Goal: Information Seeking & Learning: Check status

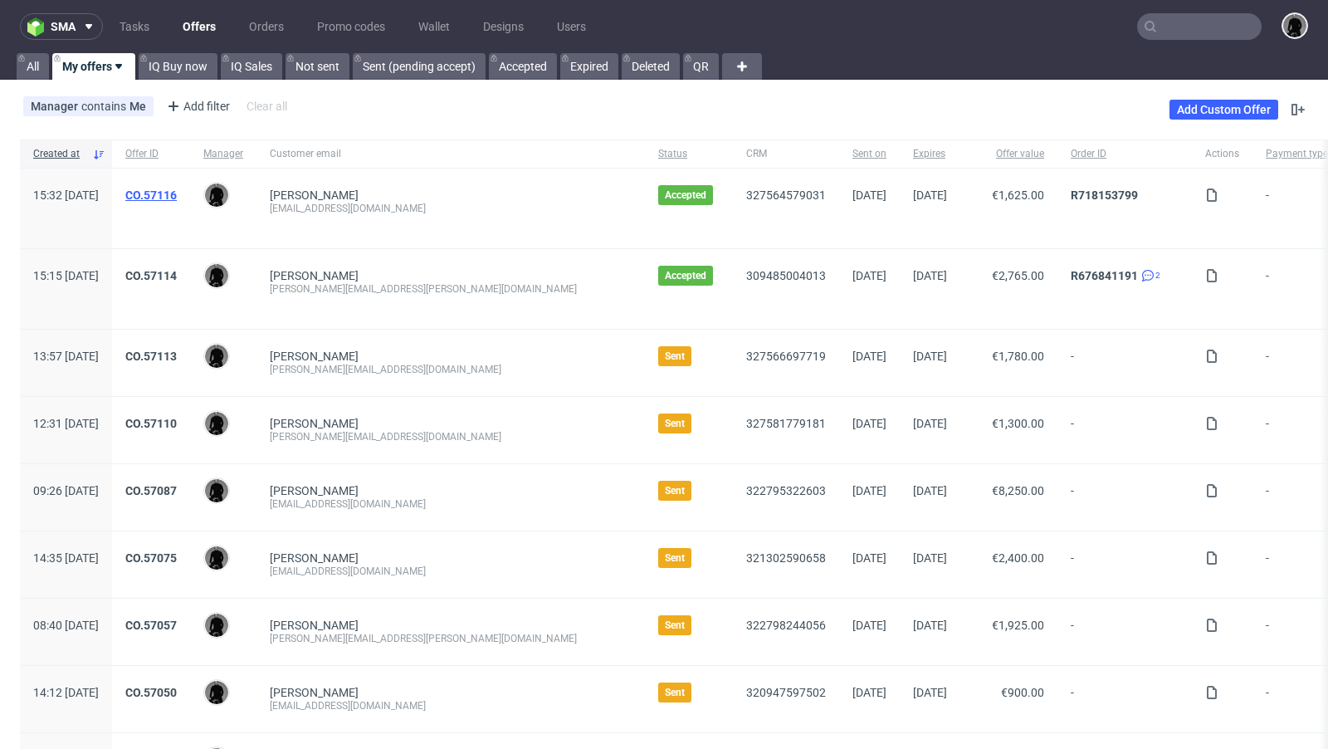
click at [177, 189] on link "CO.57116" at bounding box center [150, 194] width 51 height 13
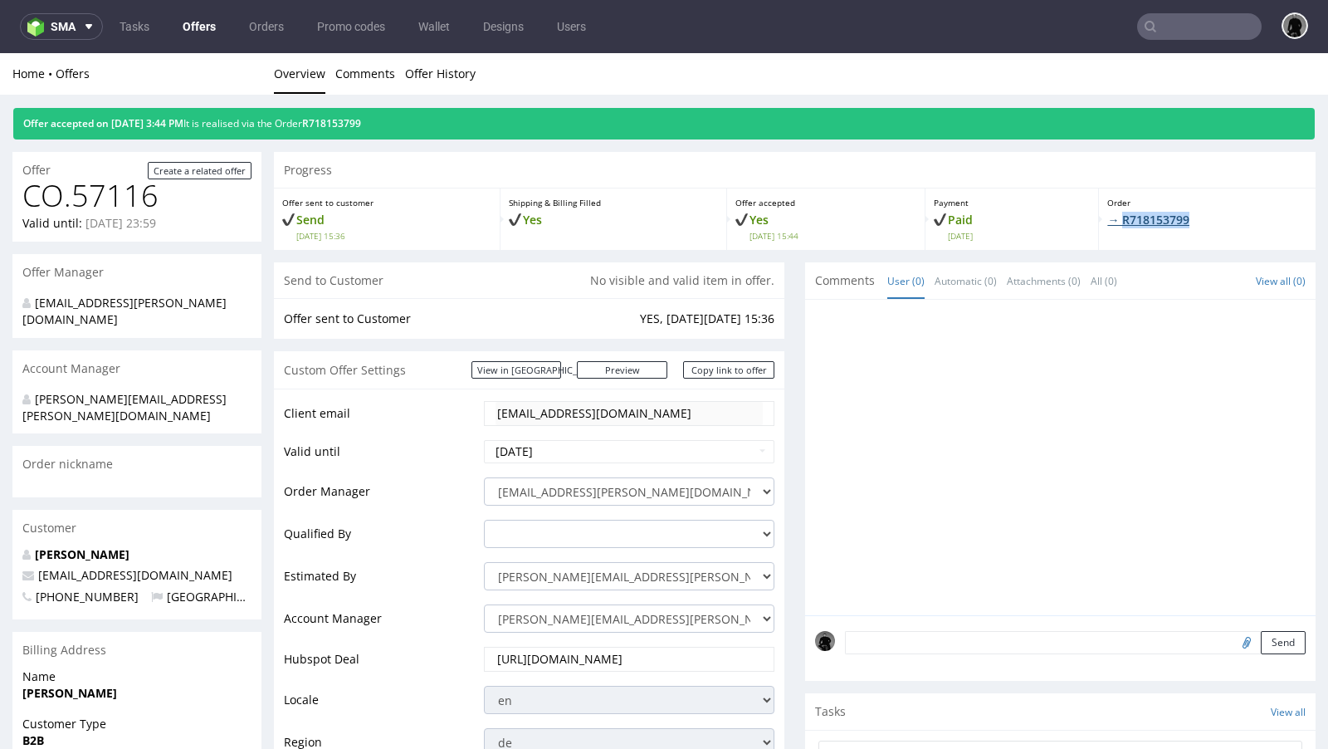
drag, startPoint x: 1207, startPoint y: 219, endPoint x: 1119, endPoint y: 212, distance: 89.0
click at [1119, 212] on p "→ R718153799" at bounding box center [1207, 220] width 200 height 17
copy link "R718153799"
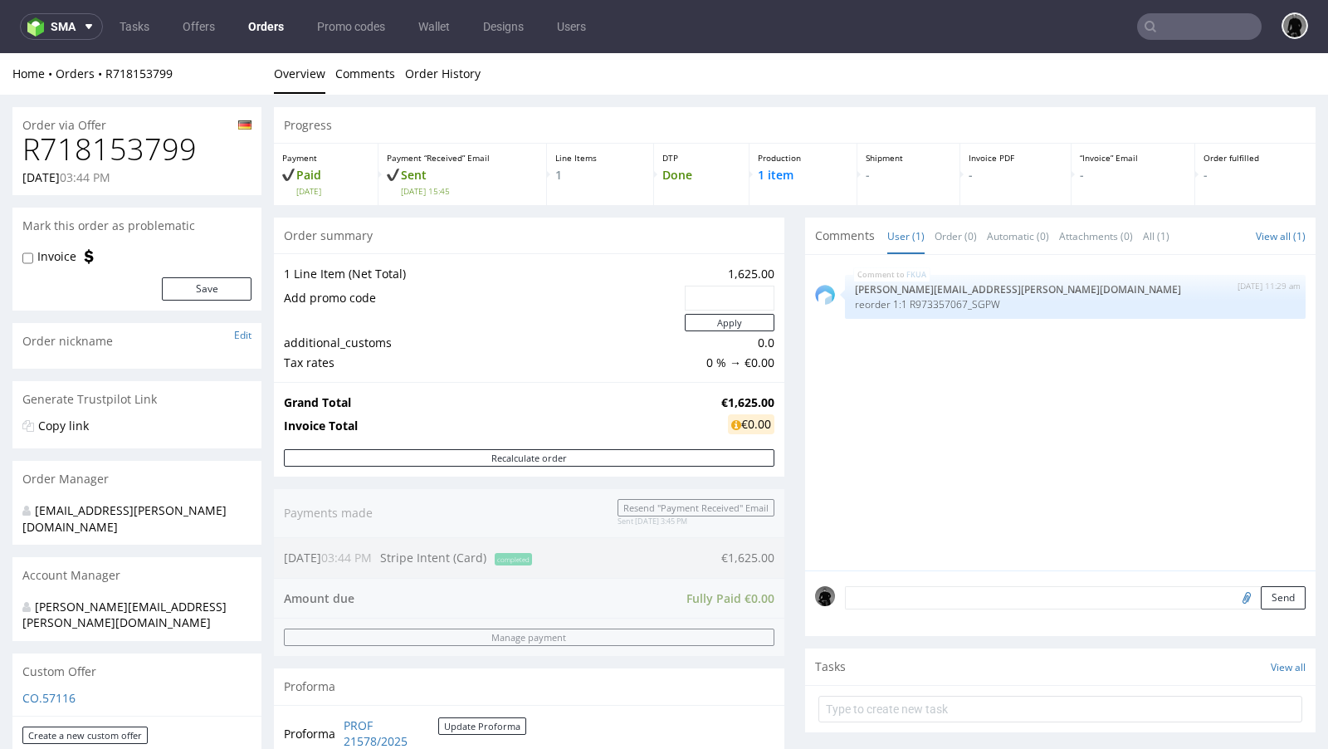
click at [739, 400] on strong "€1,625.00" at bounding box center [747, 402] width 53 height 16
copy strong "€1,625.00"
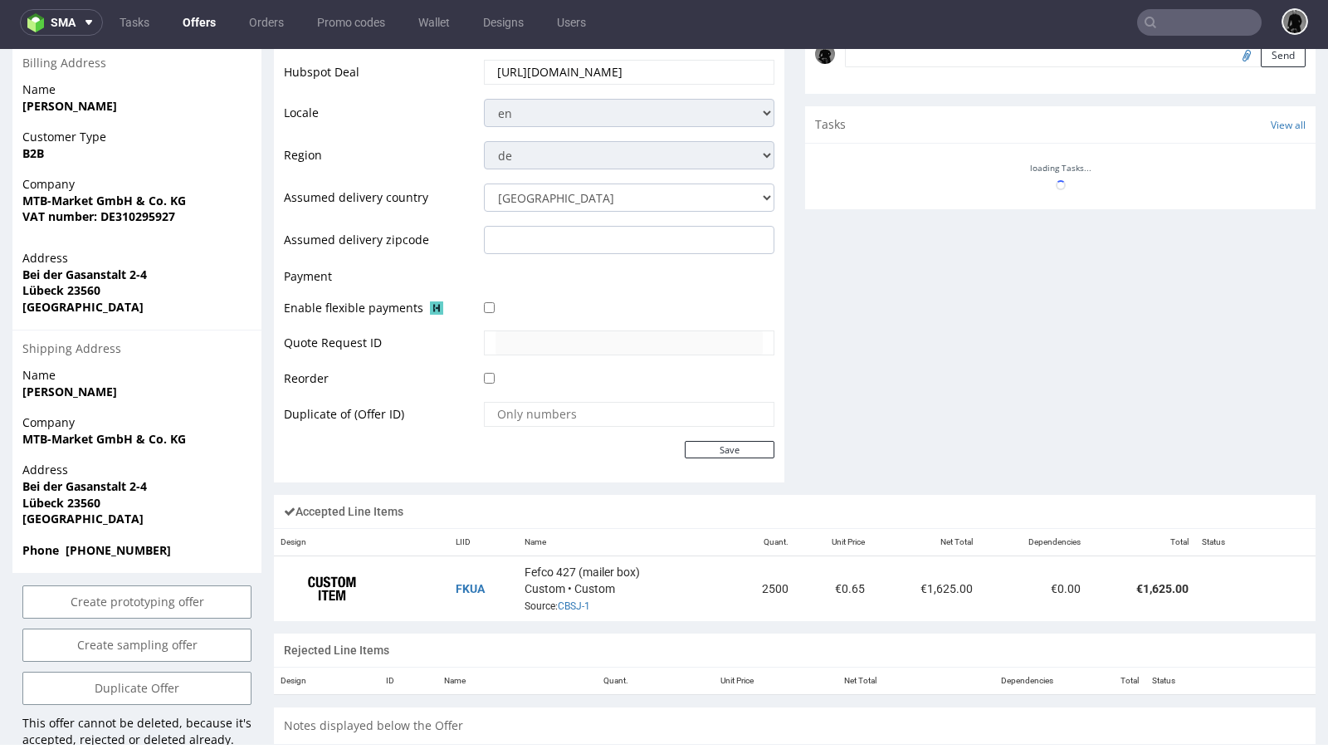
scroll to position [595, 0]
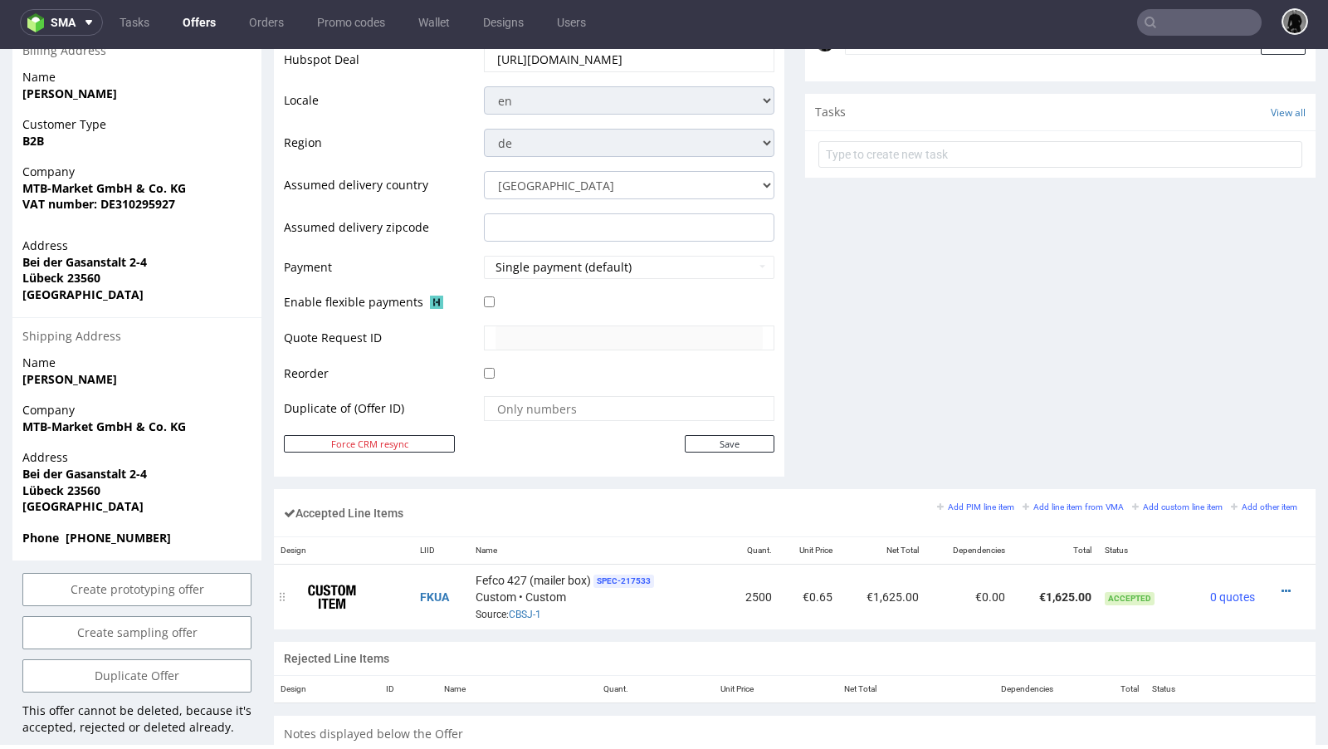
click at [519, 614] on div "Fefco 427 (mailer box) SPEC- 217533 Custom • Custom Source: CBSJ-1" at bounding box center [597, 596] width 243 height 51
click at [521, 608] on link "CBSJ-1" at bounding box center [525, 614] width 32 height 12
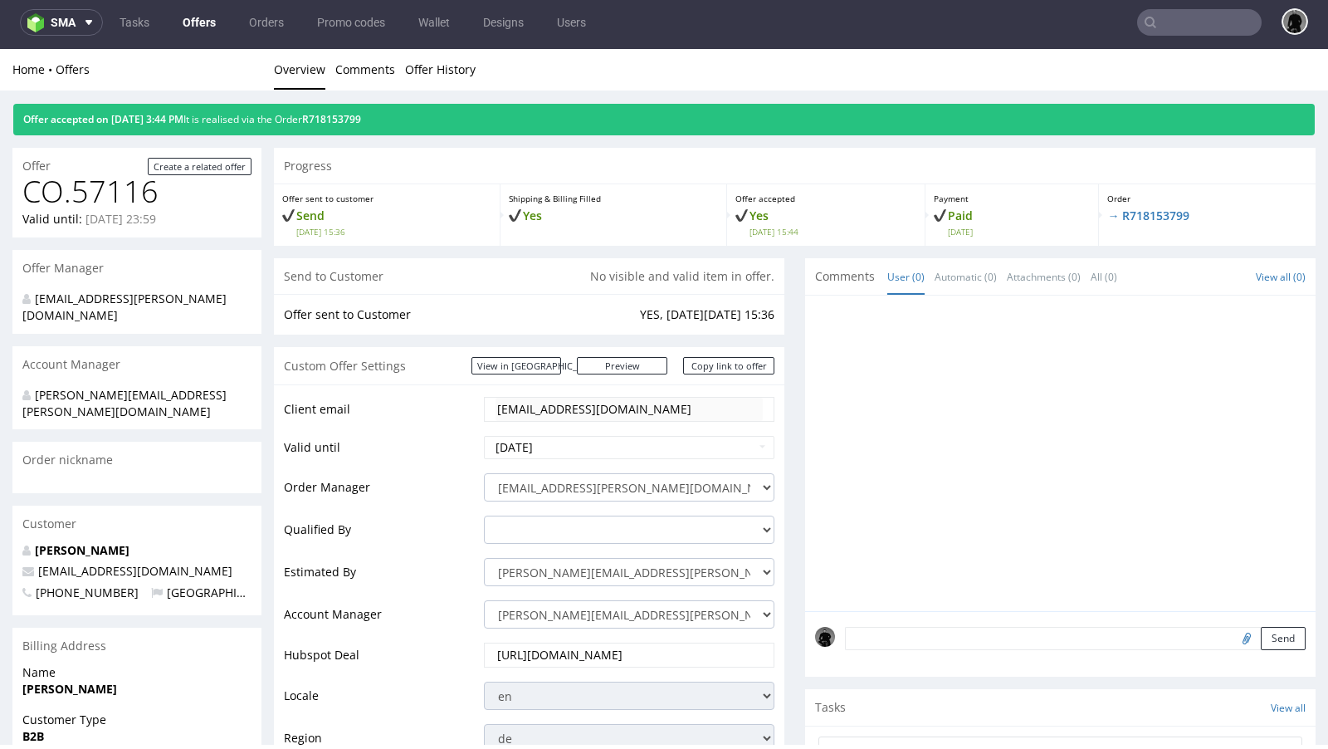
scroll to position [0, 0]
click at [193, 32] on link "Offers" at bounding box center [199, 22] width 53 height 27
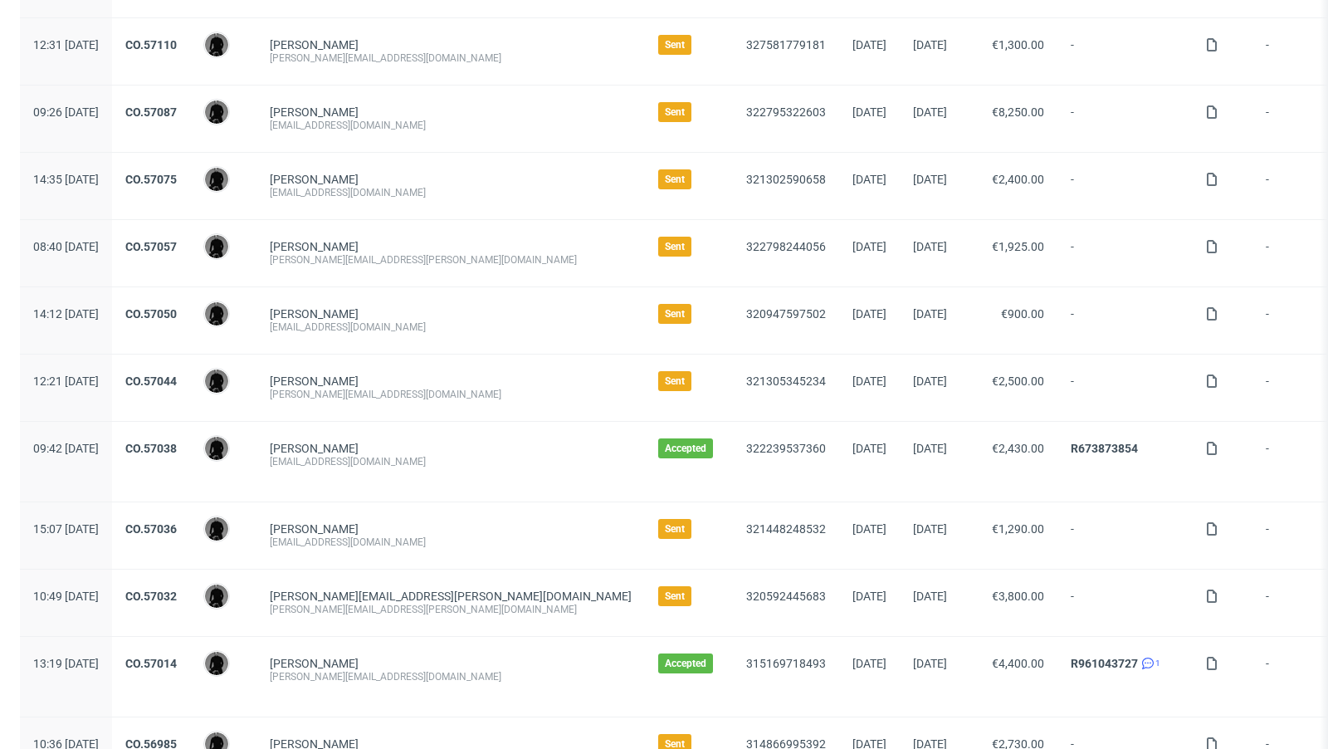
scroll to position [379, 0]
click at [1071, 441] on link "R673873854" at bounding box center [1104, 447] width 67 height 13
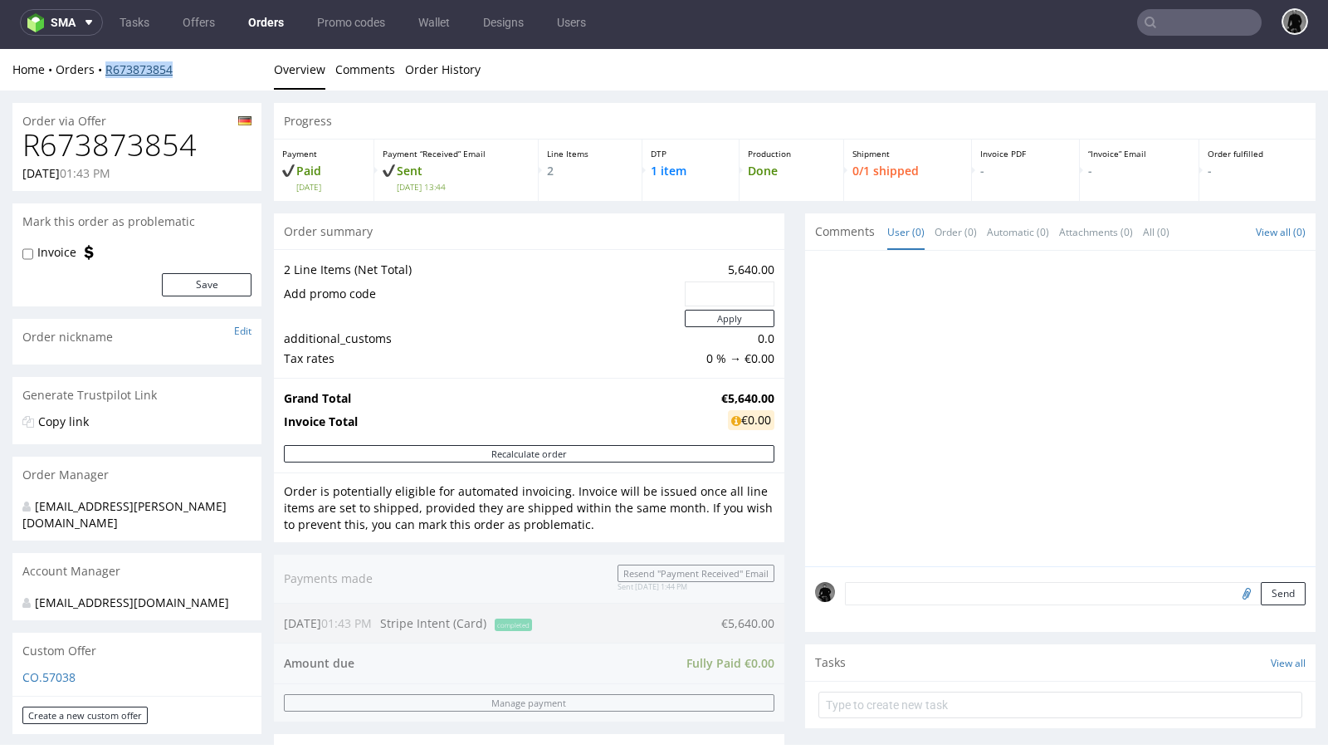
drag, startPoint x: 182, startPoint y: 68, endPoint x: 109, endPoint y: 66, distance: 73.1
click at [109, 66] on div "Home Orders R673873854" at bounding box center [136, 69] width 249 height 17
copy link "R673873854"
click at [143, 70] on link "R673873854" at bounding box center [138, 69] width 67 height 16
click at [142, 73] on link "R673873854" at bounding box center [138, 69] width 67 height 16
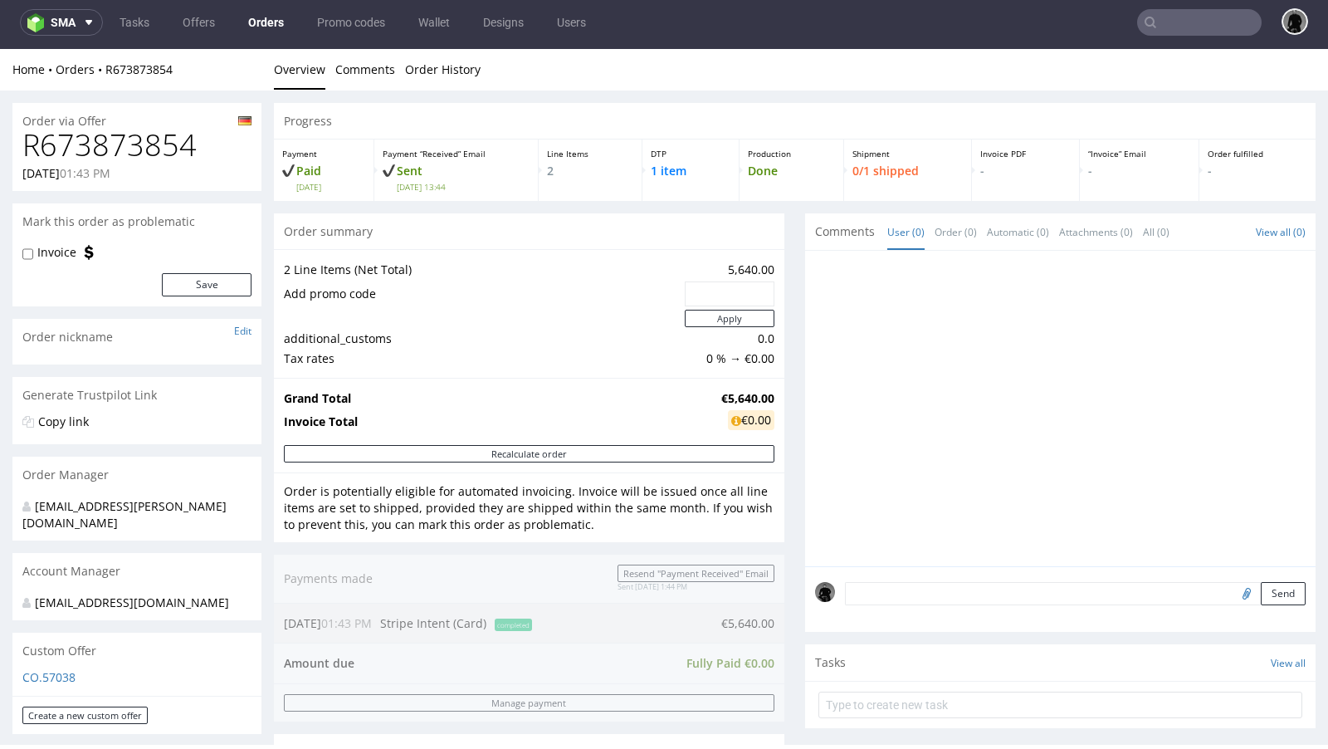
click at [729, 397] on strong "€5,640.00" at bounding box center [747, 398] width 53 height 16
copy strong "€5,640.00"
click at [494, 309] on td at bounding box center [482, 318] width 397 height 21
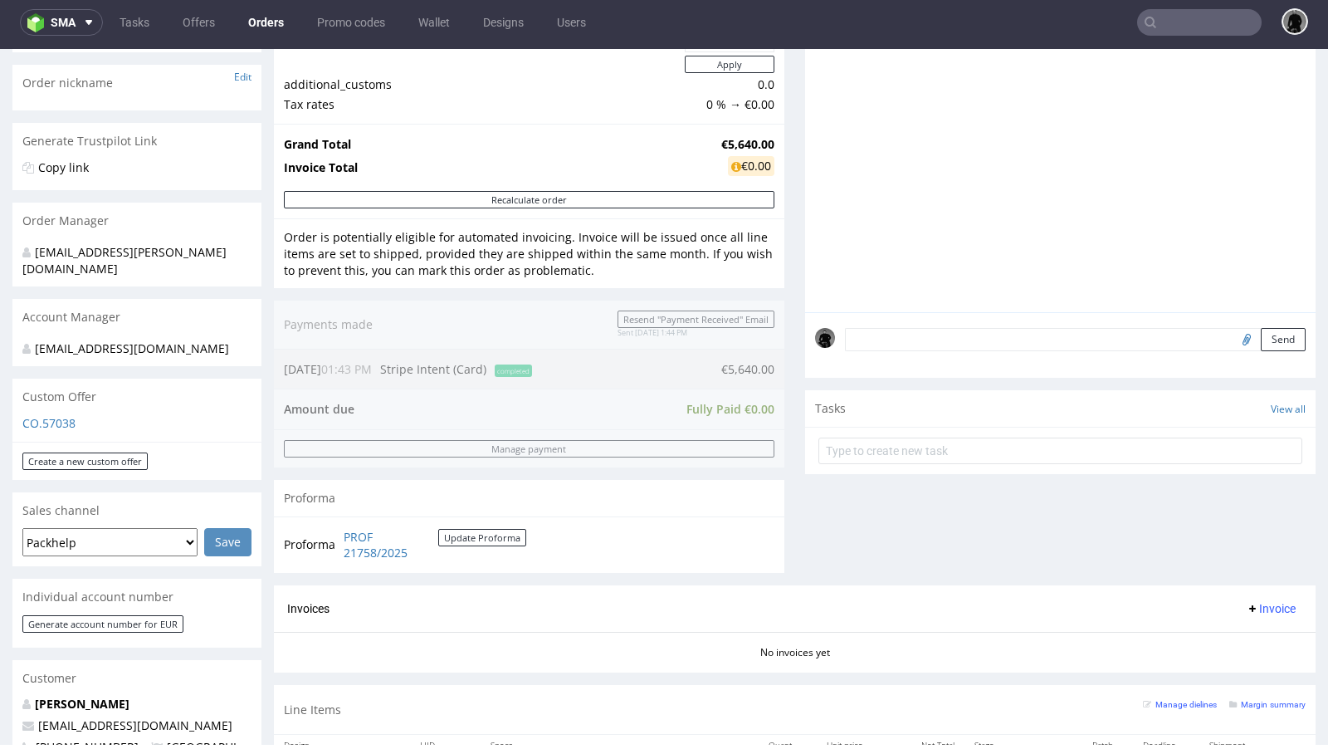
scroll to position [241, 0]
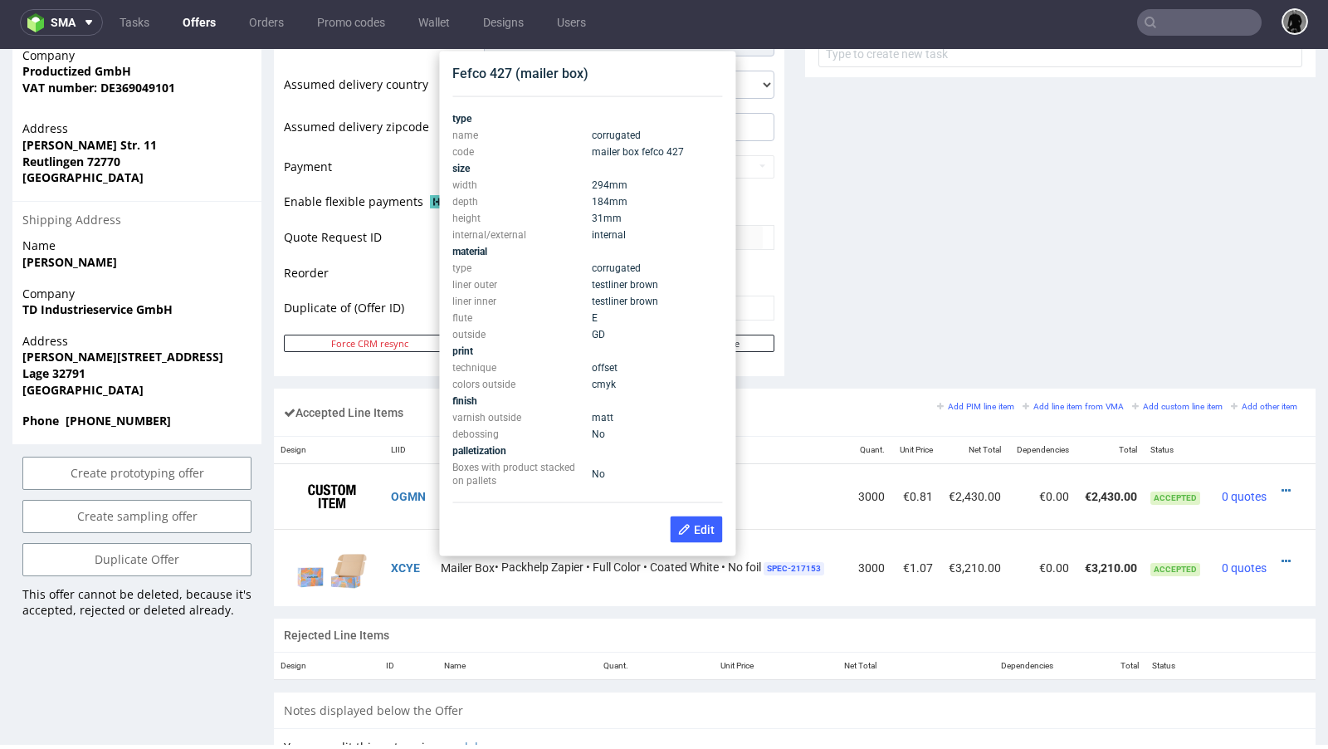
scroll to position [694, 0]
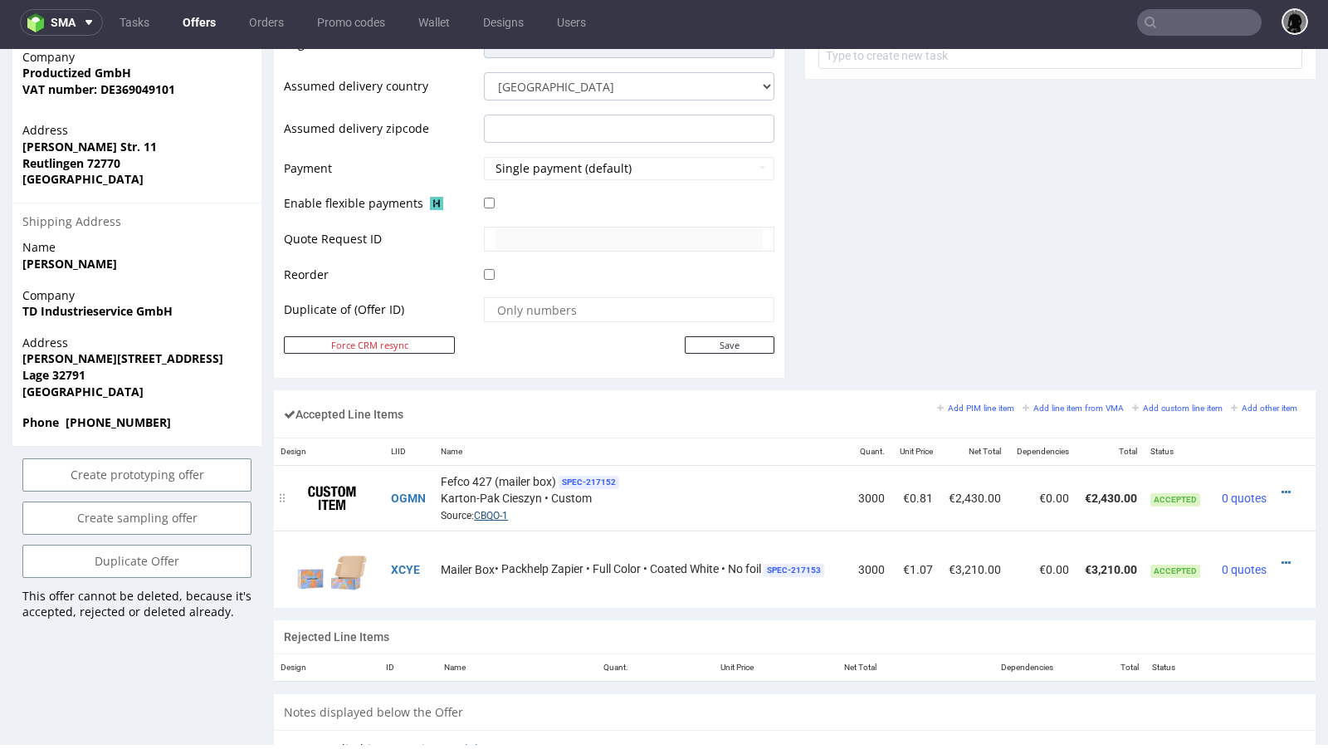
click at [487, 510] on link "CBQO-1" at bounding box center [491, 516] width 34 height 12
click at [671, 505] on div "Fefco 427 (mailer box) SPEC- 217152 Karton-Pak Cieszyn • Custom Source: CBQO-1" at bounding box center [642, 497] width 402 height 51
click at [641, 503] on div "Fefco 427 (mailer box) SPEC- 217152 Karton-Pak Cieszyn • Custom Source: CBQO-1" at bounding box center [642, 497] width 402 height 51
click at [656, 495] on div "Fefco 427 (mailer box) SPEC- 217152 Karton-Pak Cieszyn • Custom Source: CBQO-1" at bounding box center [642, 497] width 402 height 51
click at [644, 267] on div at bounding box center [629, 275] width 290 height 18
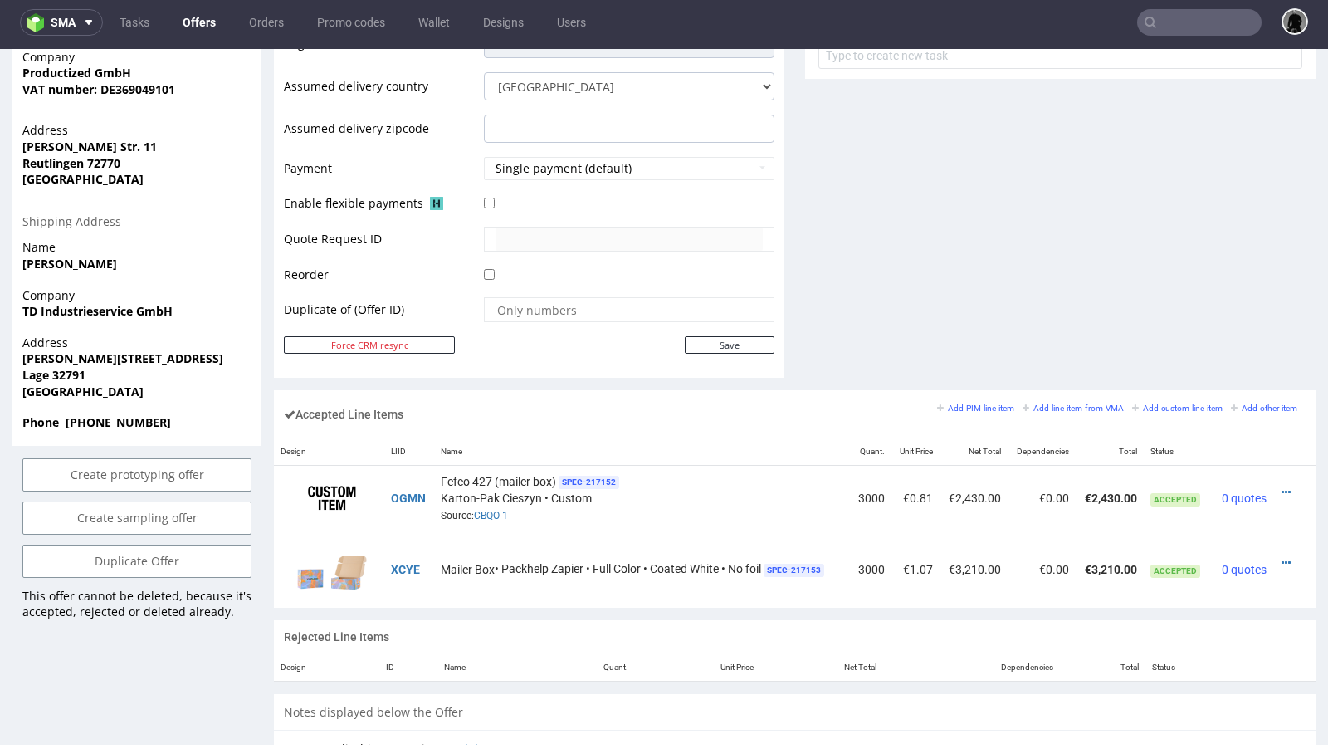
click at [642, 185] on td "Single payment (default)" at bounding box center [627, 173] width 295 height 37
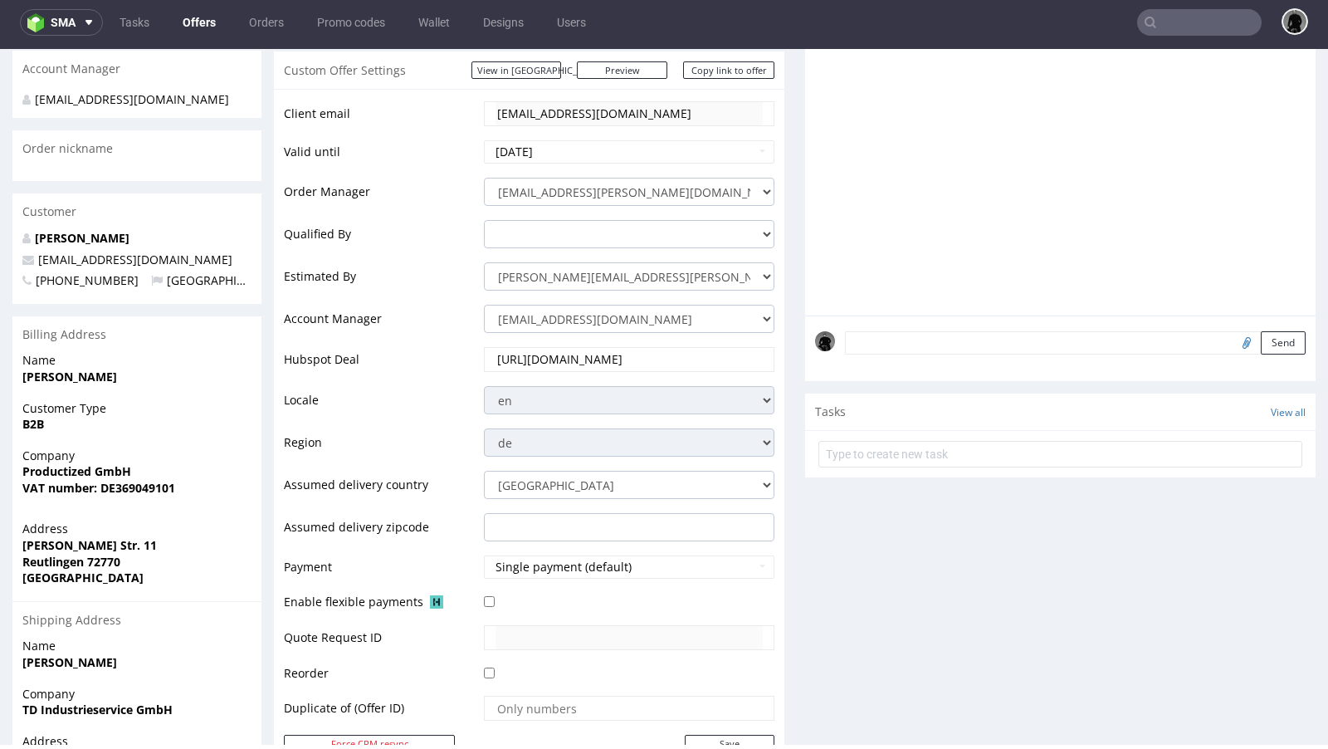
scroll to position [293, 0]
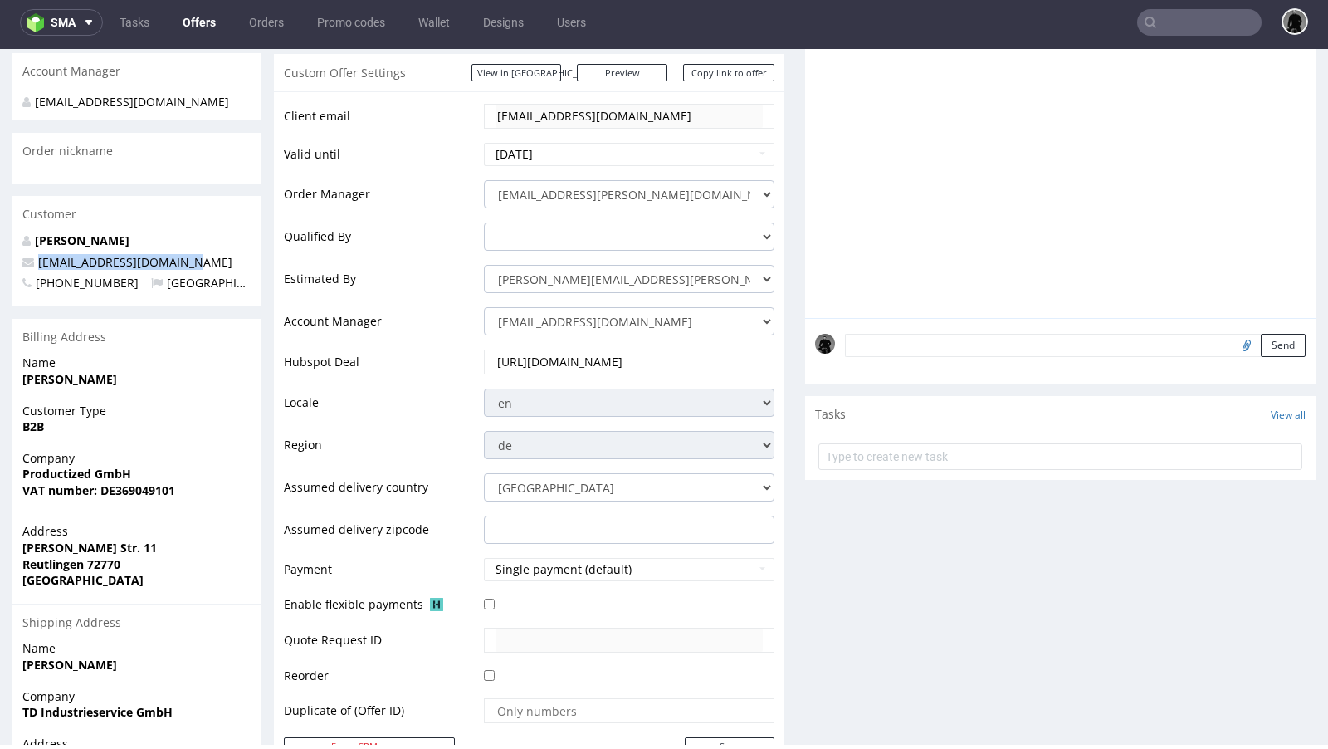
drag, startPoint x: 191, startPoint y: 244, endPoint x: 38, endPoint y: 239, distance: 152.8
click at [38, 254] on p "accounts@candy-circle.de" at bounding box center [136, 262] width 229 height 17
copy span "accounts@candy-circle.de"
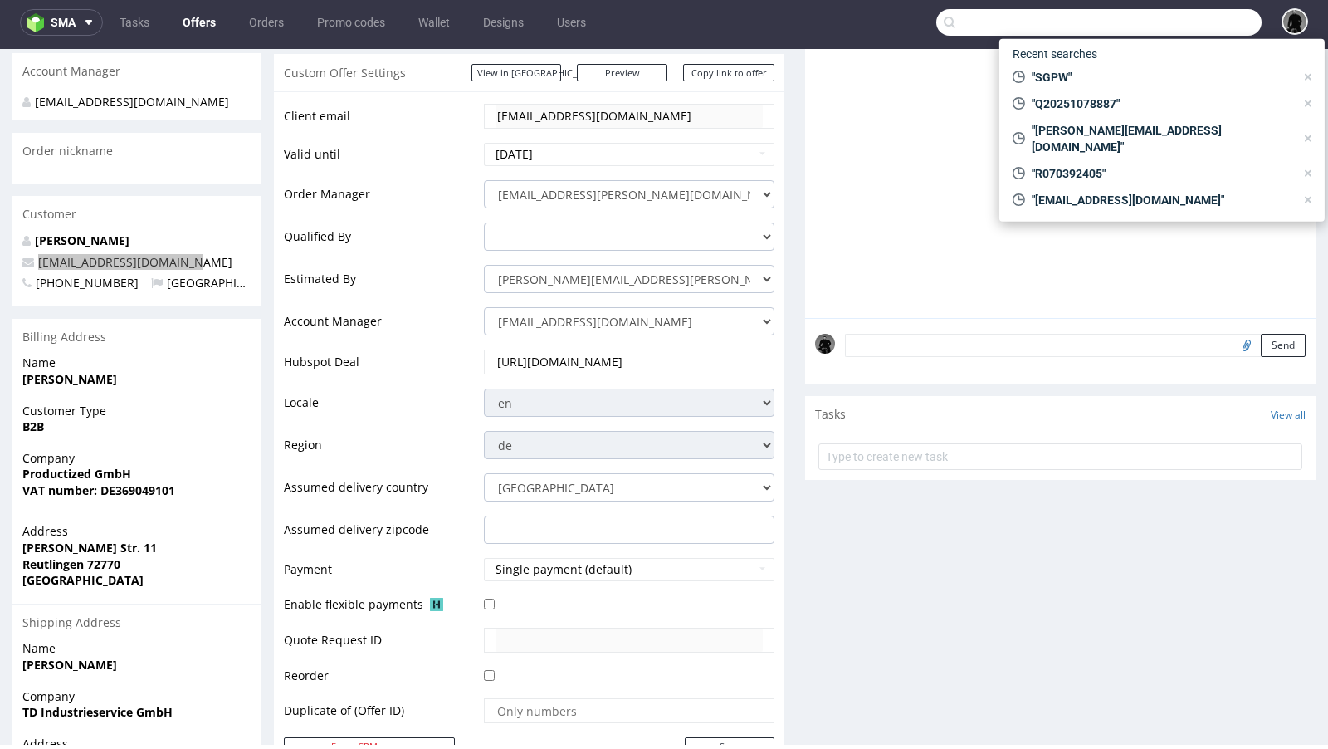
click at [1149, 10] on input "text" at bounding box center [1098, 22] width 325 height 27
paste input "accounts@candy-circle.de"
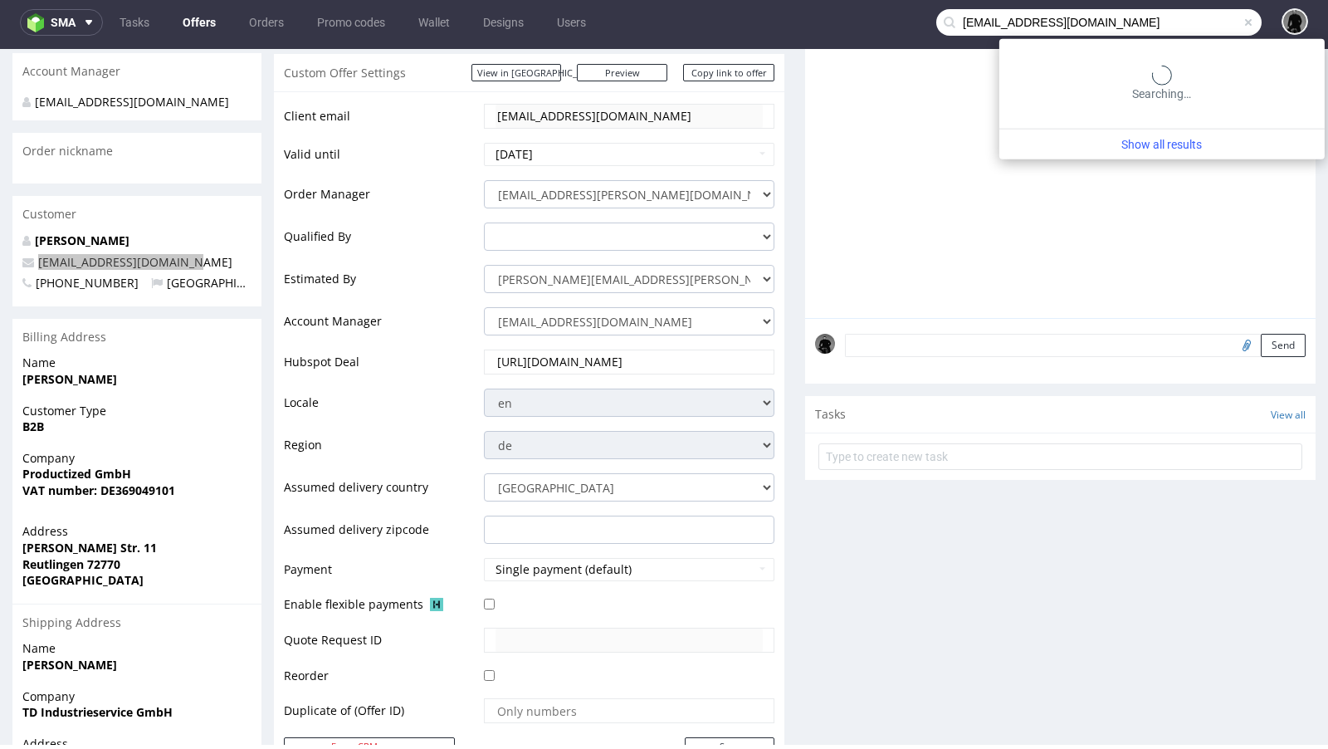
type input "accounts@candy-circle.de"
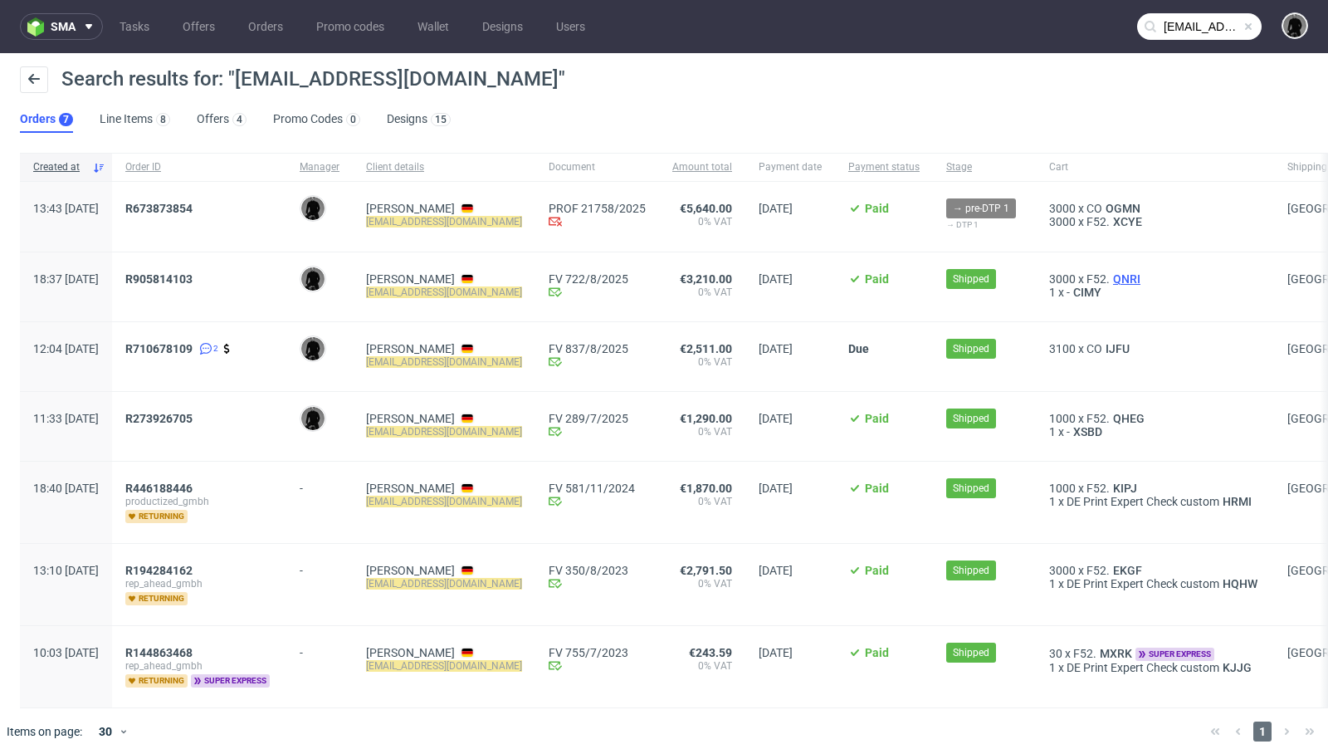
click at [1131, 280] on span "QNRI" at bounding box center [1127, 278] width 34 height 13
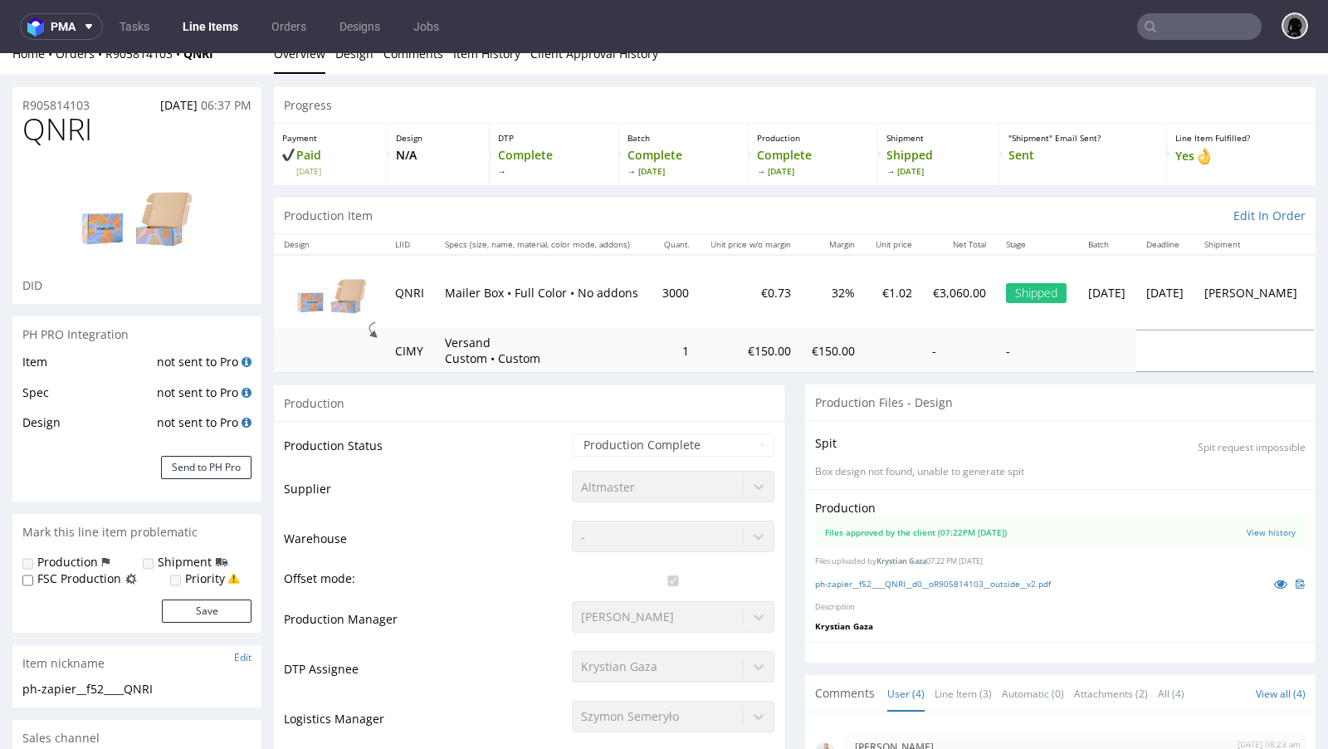
scroll to position [14, 0]
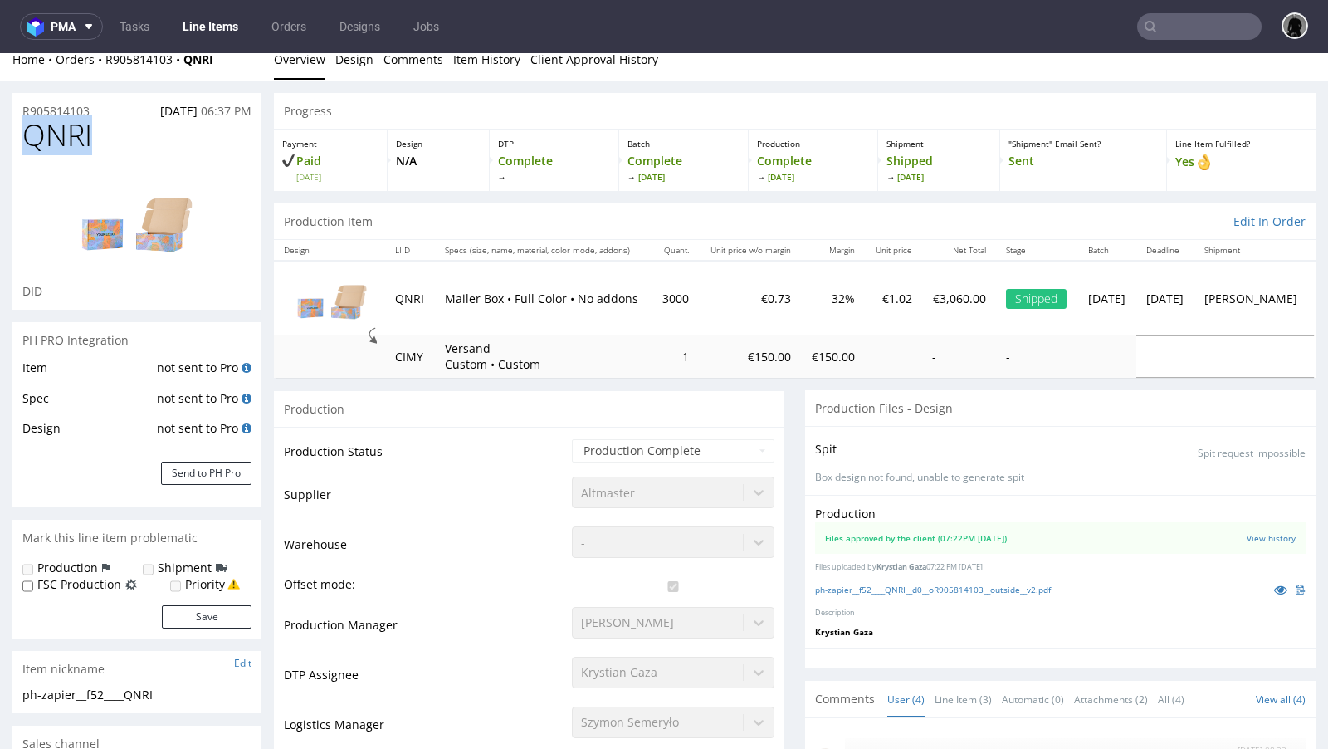
drag, startPoint x: 91, startPoint y: 132, endPoint x: 24, endPoint y: 130, distance: 67.2
click at [24, 130] on h1 "QNRI" at bounding box center [136, 135] width 229 height 33
copy span "QNRI"
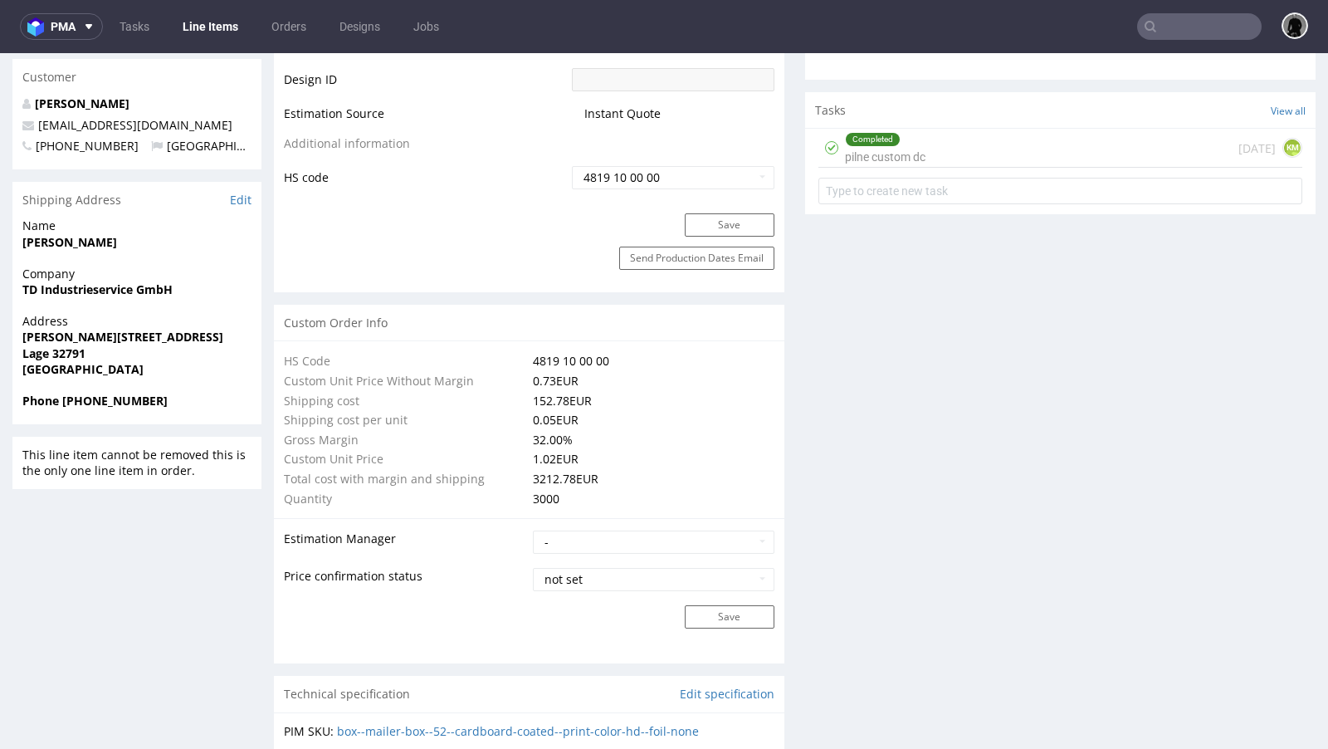
scroll to position [726, 0]
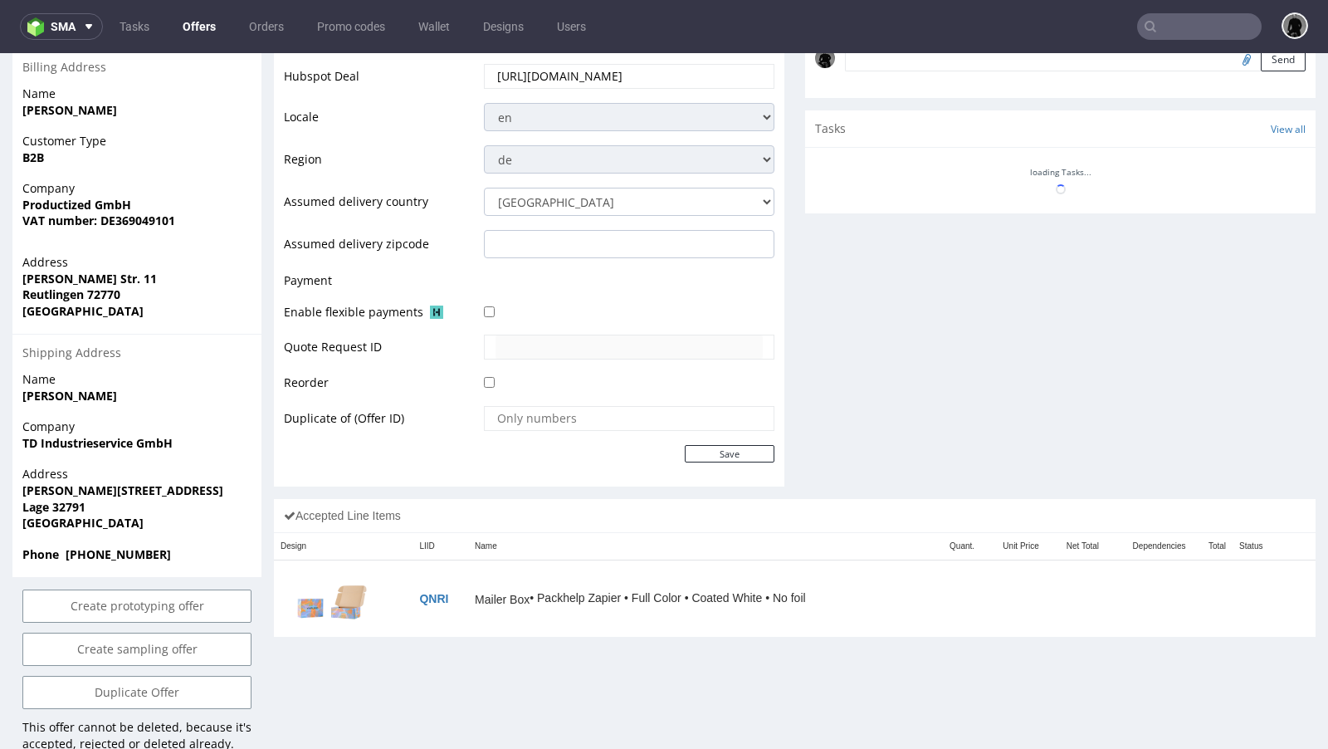
scroll to position [4, 0]
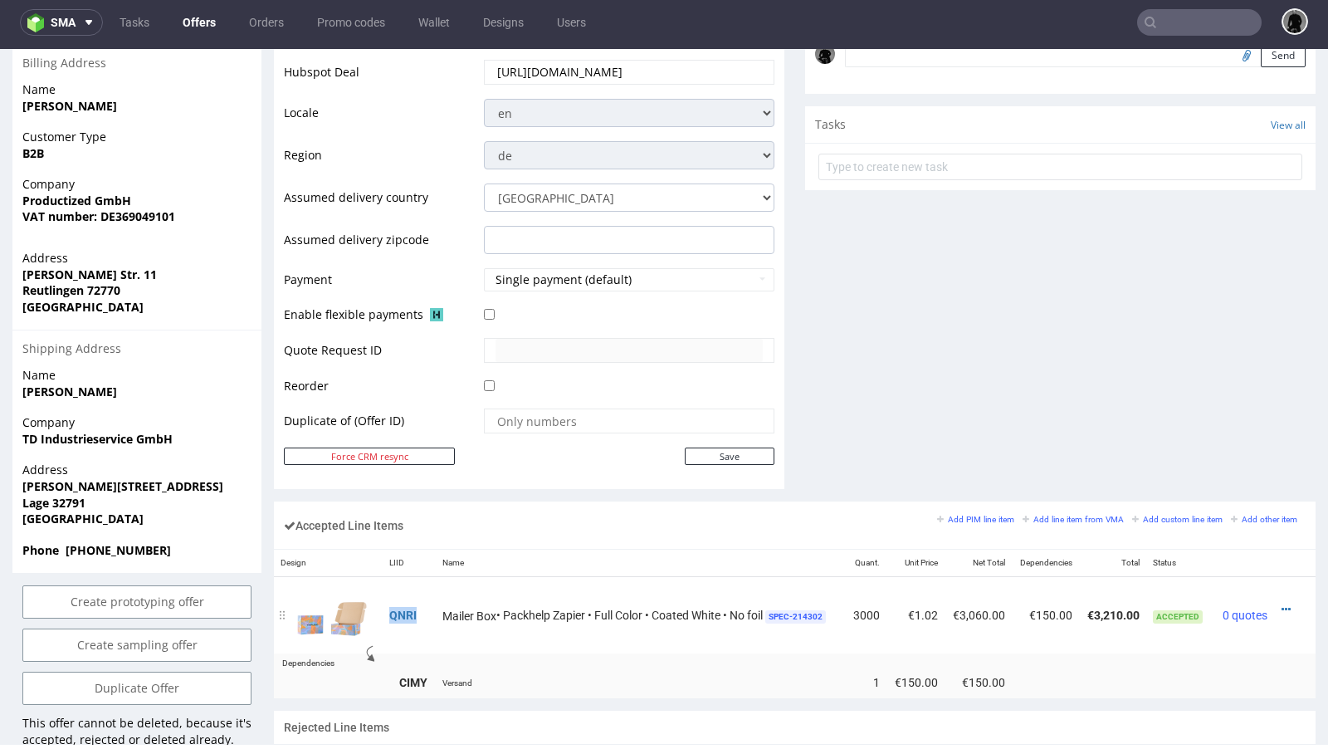
drag, startPoint x: 446, startPoint y: 588, endPoint x: 402, endPoint y: 585, distance: 44.1
click at [402, 585] on td "QNRI" at bounding box center [409, 615] width 53 height 77
copy link "QNRI"
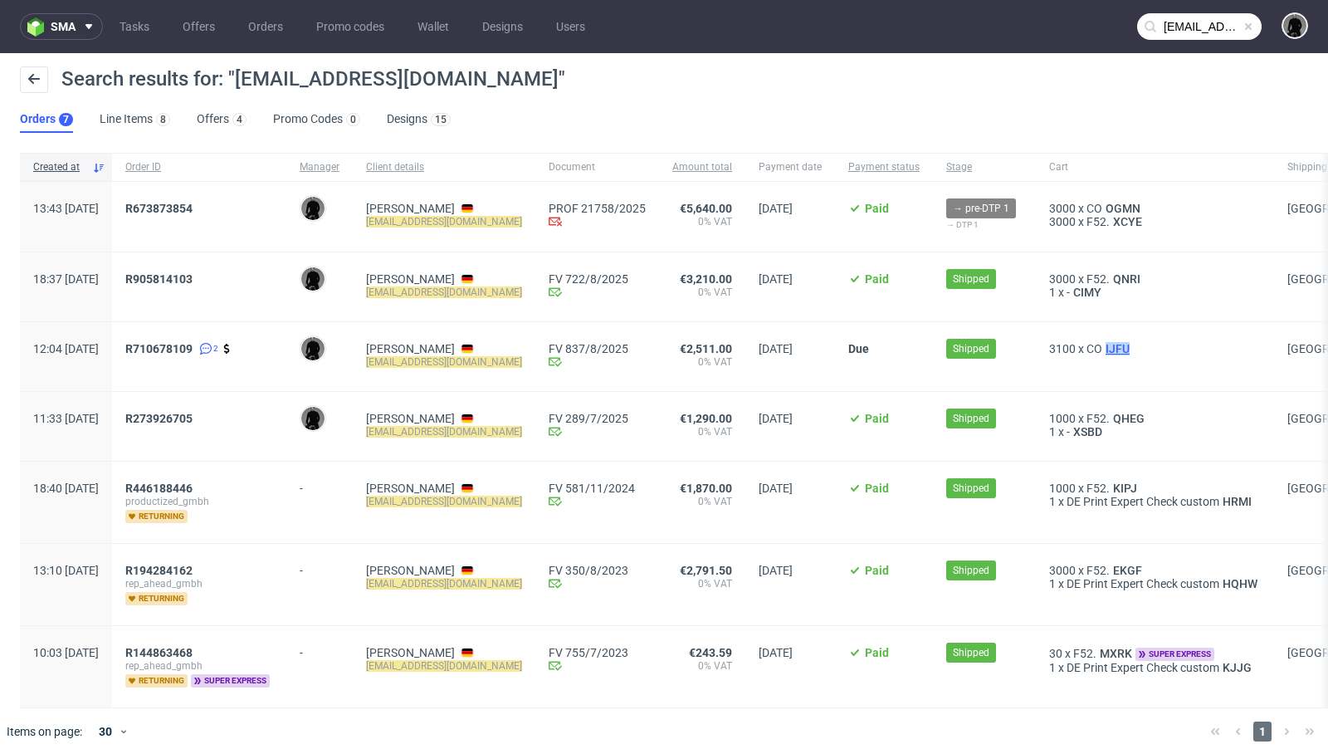
drag, startPoint x: 1137, startPoint y: 349, endPoint x: 1108, endPoint y: 346, distance: 29.2
click at [1108, 346] on div "3100 x CO IJFU" at bounding box center [1155, 348] width 212 height 13
copy span "IJFU"
click at [1167, 372] on div "3100 x CO IJFU" at bounding box center [1155, 356] width 238 height 69
drag, startPoint x: 1140, startPoint y: 345, endPoint x: 1109, endPoint y: 342, distance: 31.7
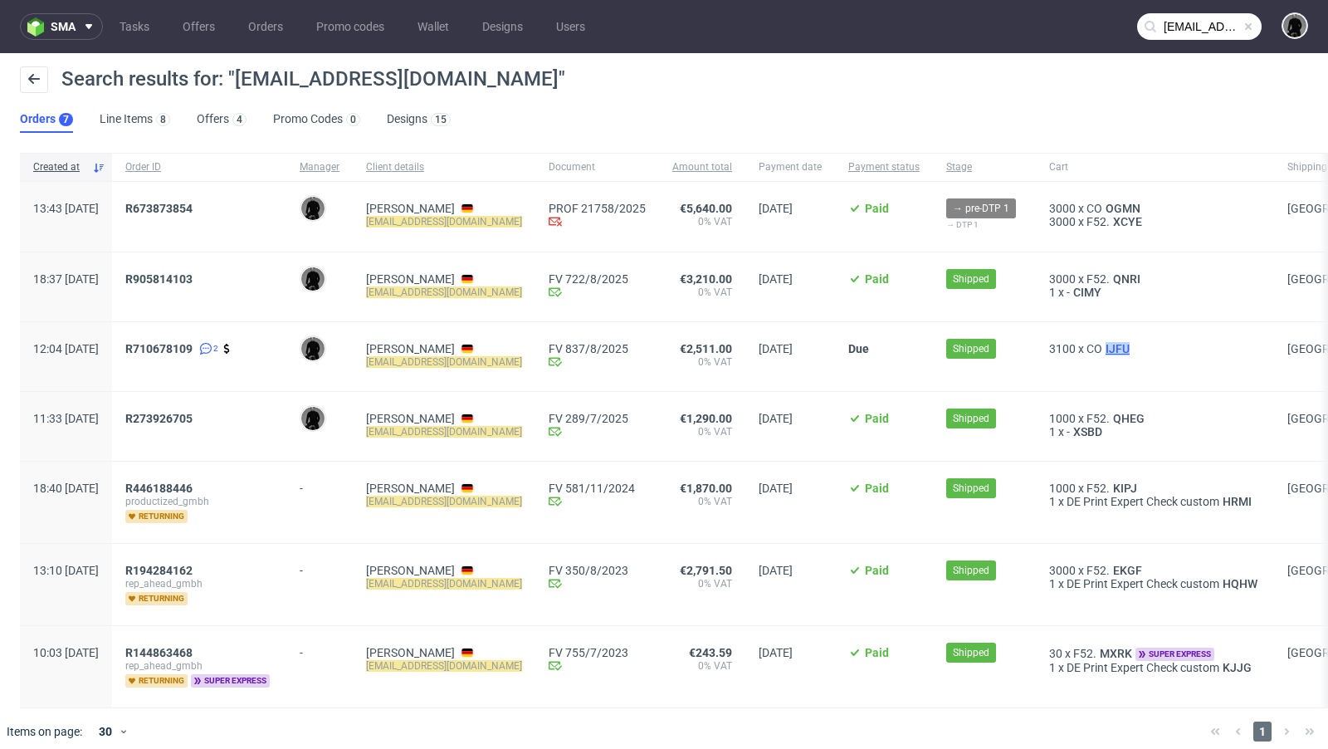
click at [1109, 342] on div "3100 x CO IJFU" at bounding box center [1155, 348] width 212 height 13
copy span "IJFU"
drag, startPoint x: 1152, startPoint y: 280, endPoint x: 1117, endPoint y: 274, distance: 35.3
click at [1117, 274] on div "3000 x F52. QNRI" at bounding box center [1155, 278] width 212 height 13
copy span "QNRI"
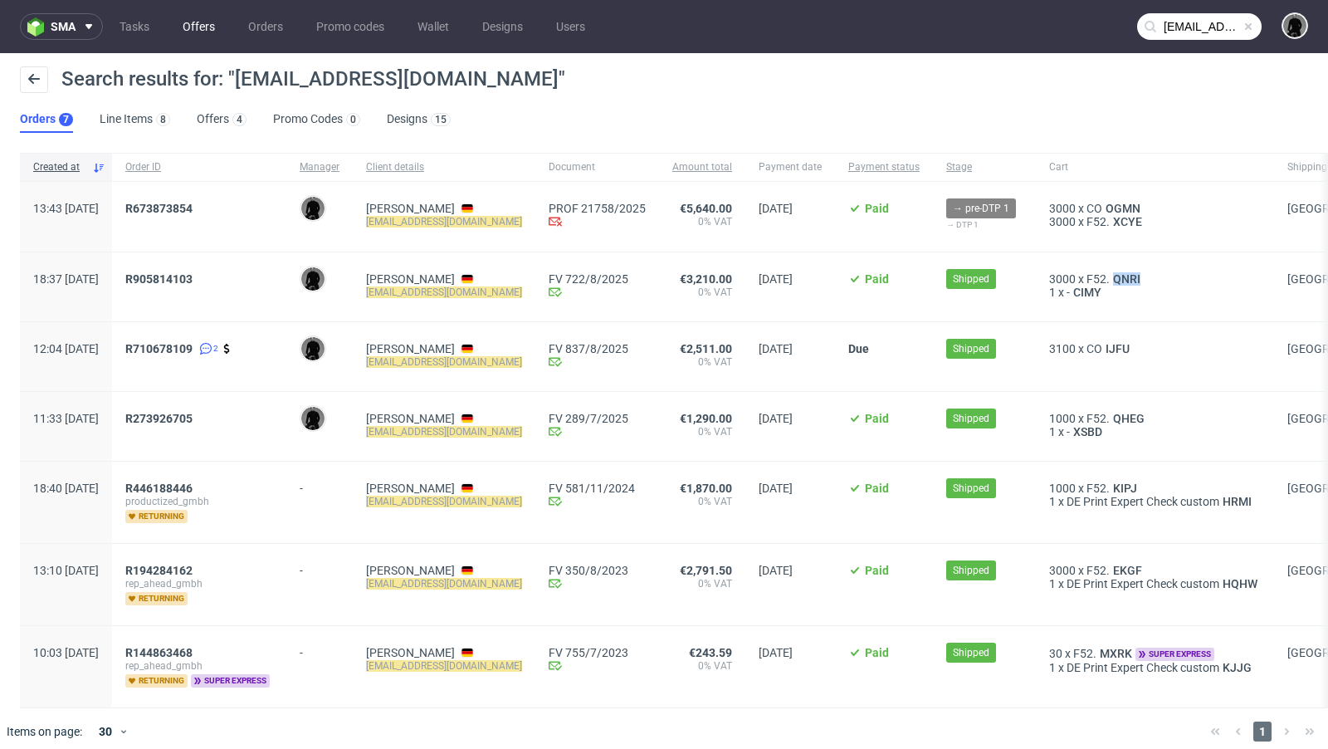
click at [199, 22] on link "Offers" at bounding box center [199, 26] width 52 height 27
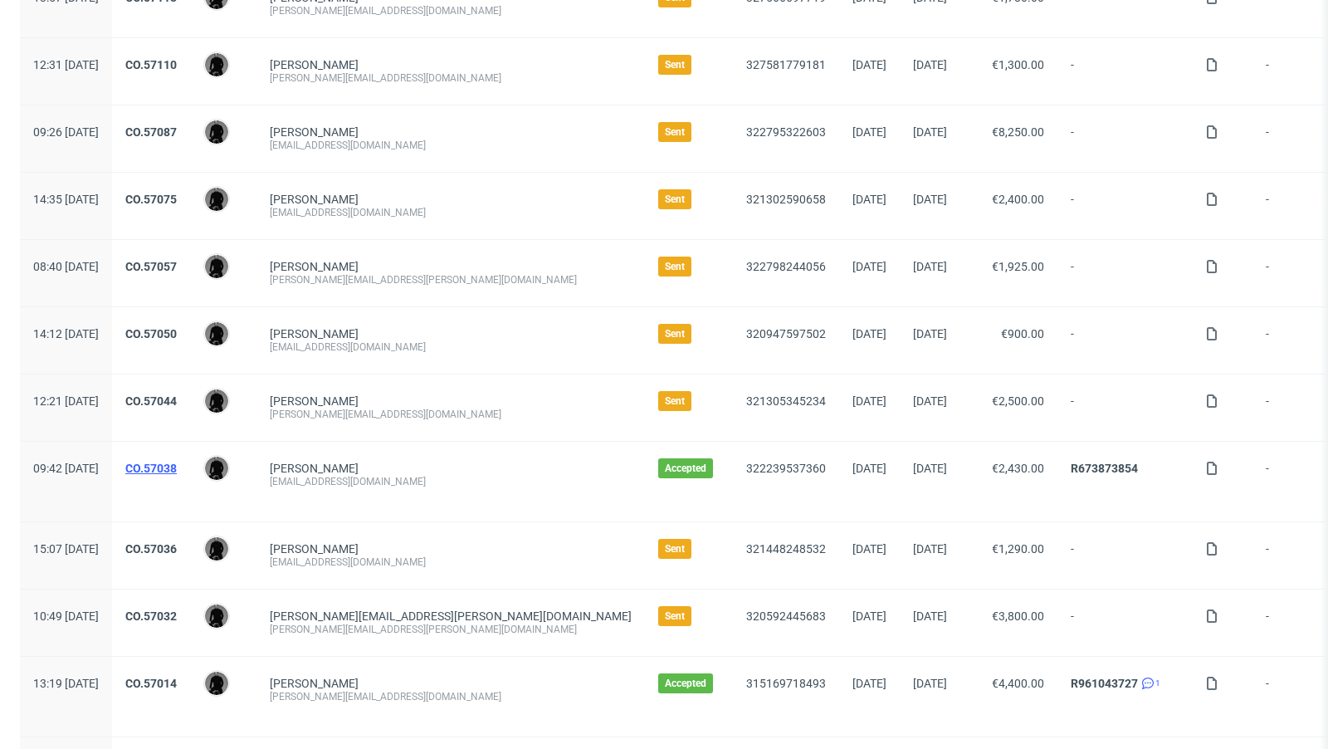
click at [177, 461] on link "CO.57038" at bounding box center [150, 467] width 51 height 13
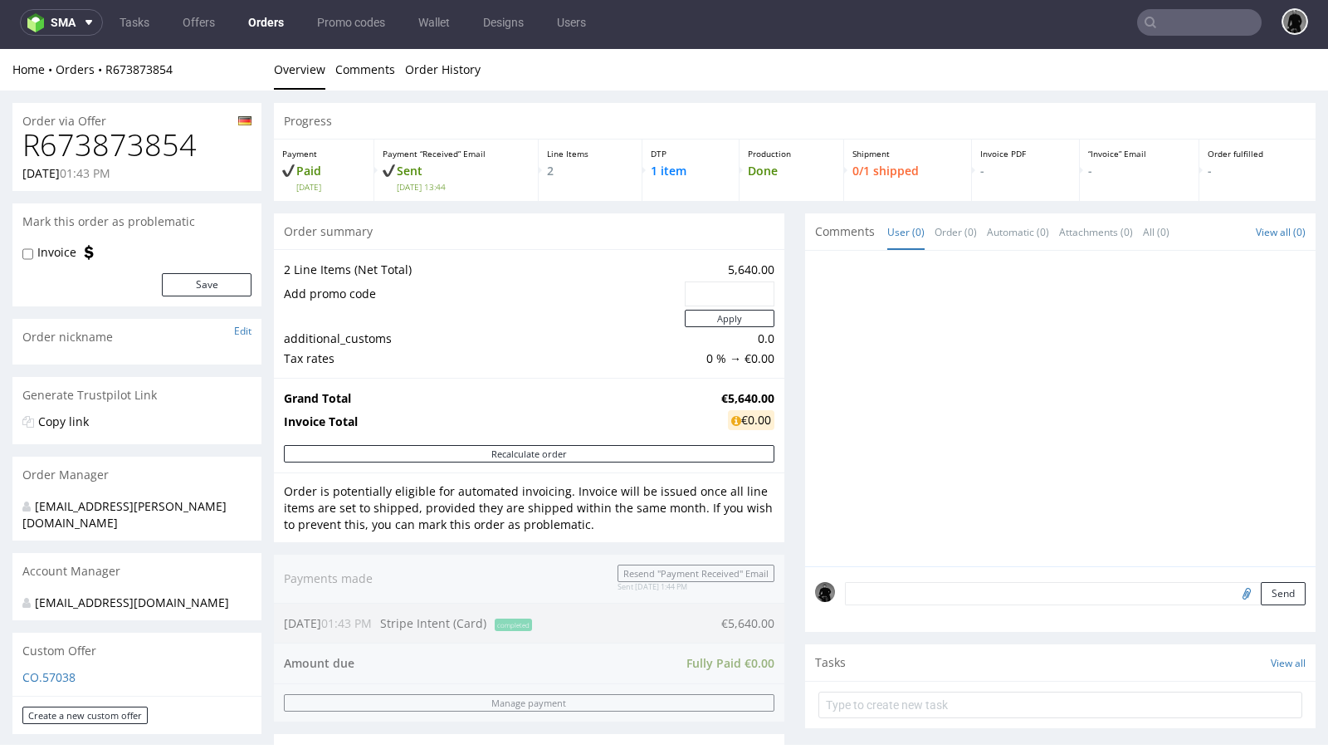
click at [757, 401] on strong "€5,640.00" at bounding box center [747, 398] width 53 height 16
drag, startPoint x: 184, startPoint y: 70, endPoint x: 105, endPoint y: 66, distance: 79.7
click at [105, 66] on div "Home Orders R673873854" at bounding box center [136, 69] width 249 height 17
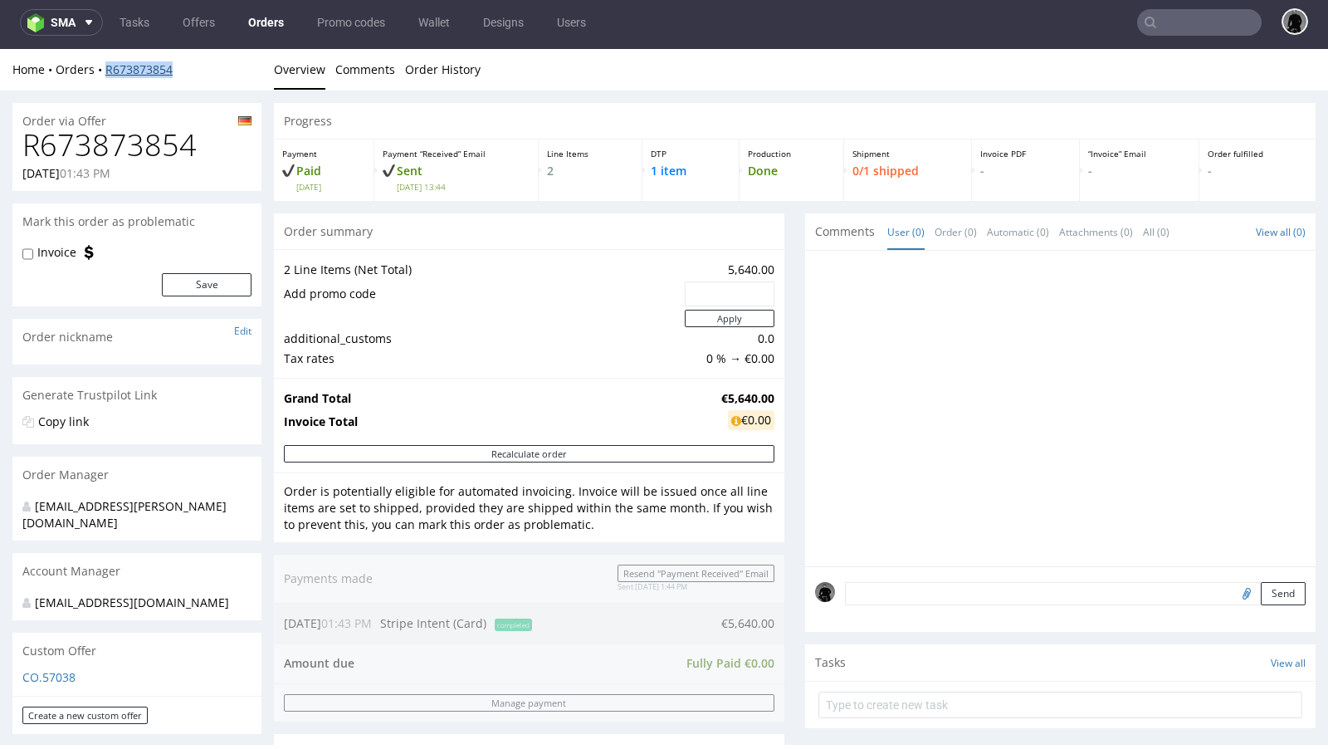
click at [146, 70] on link "R673873854" at bounding box center [138, 69] width 67 height 16
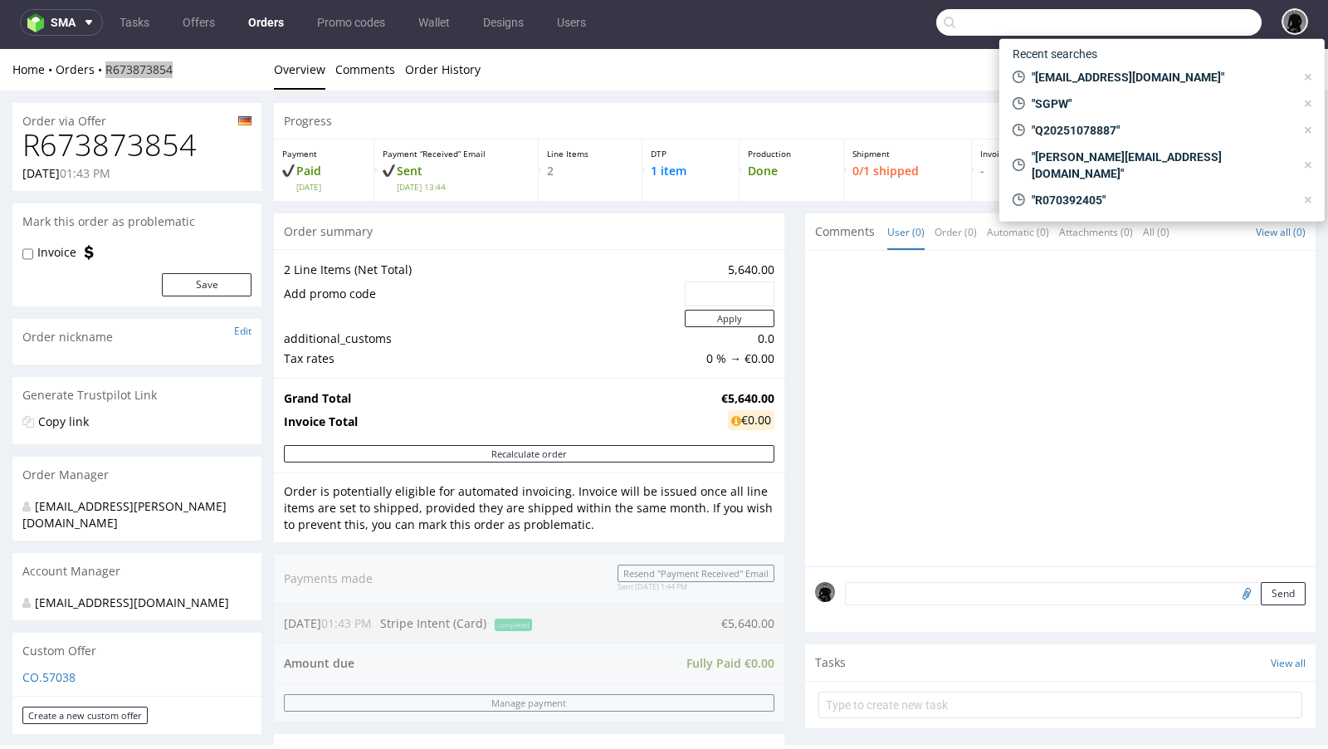
click at [1172, 21] on input "text" at bounding box center [1098, 22] width 325 height 27
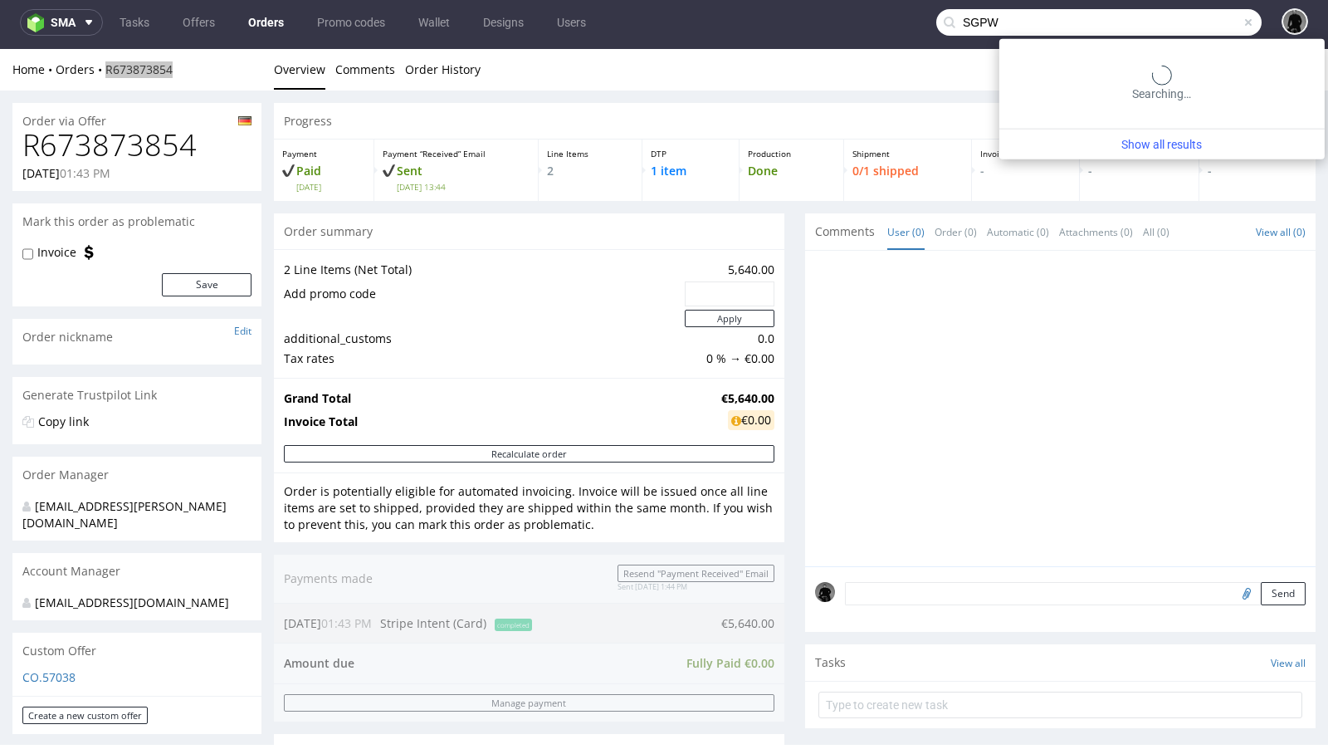
type input "SGPW"
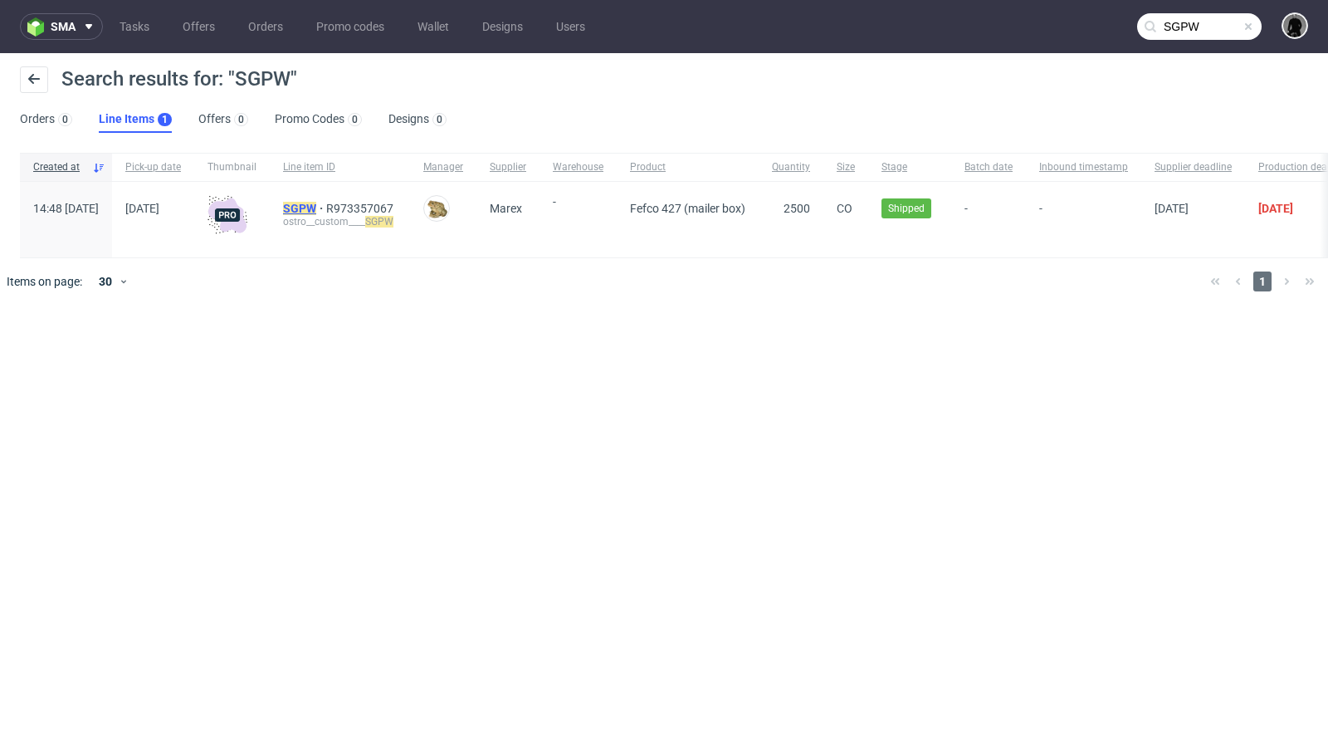
click at [316, 208] on mark "SGPW" at bounding box center [299, 208] width 33 height 13
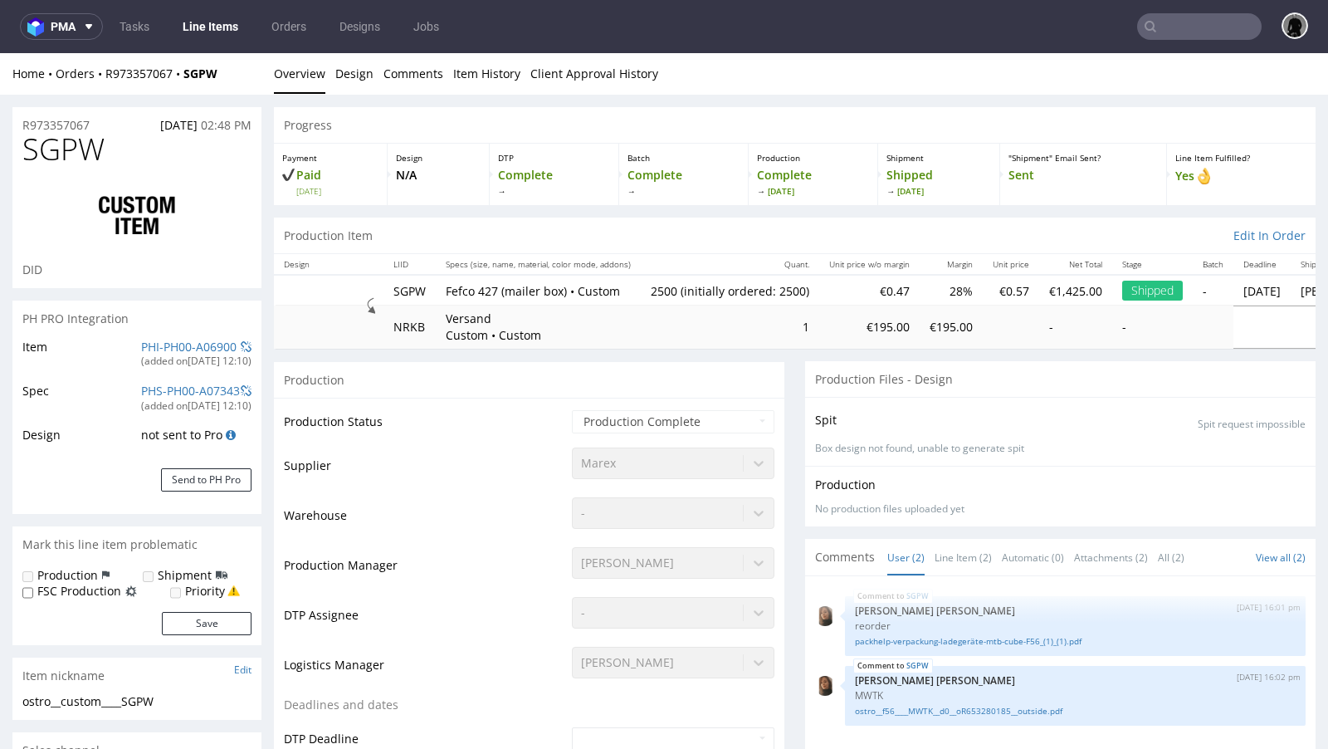
select select "in_progress"
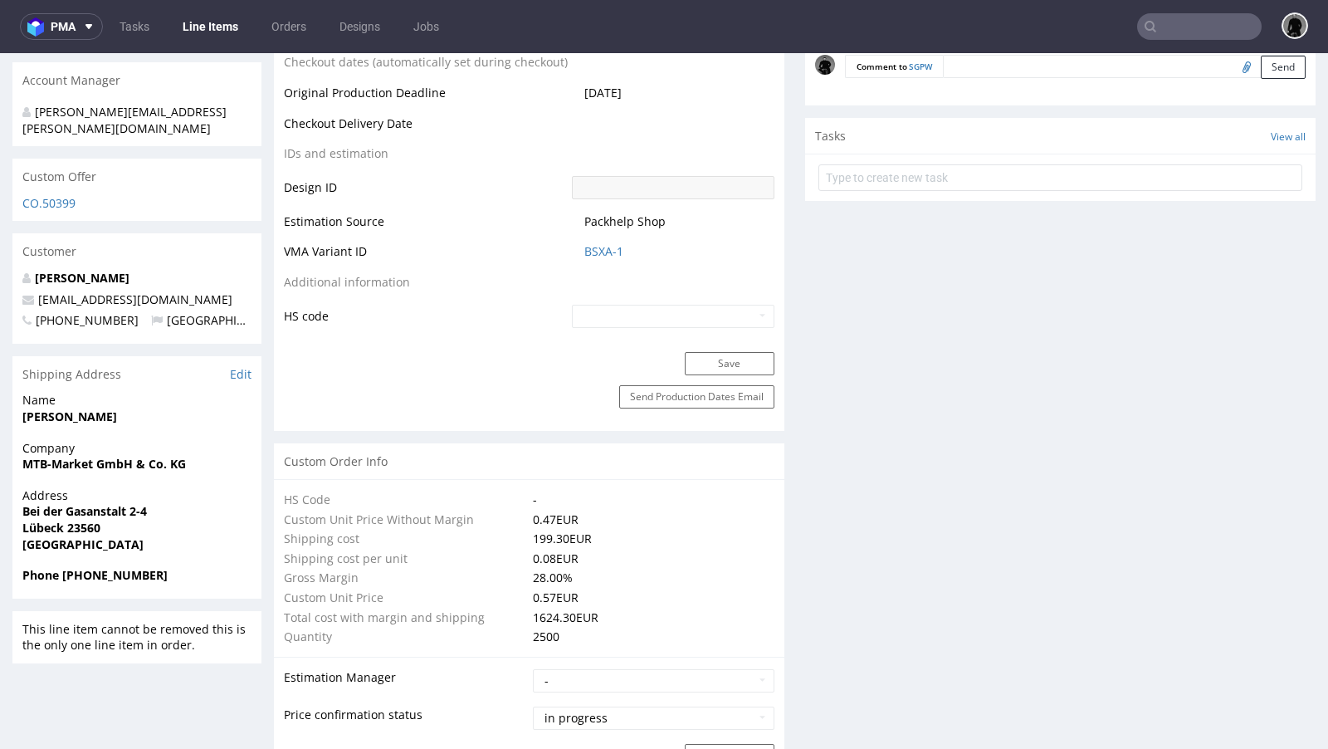
scroll to position [93, 0]
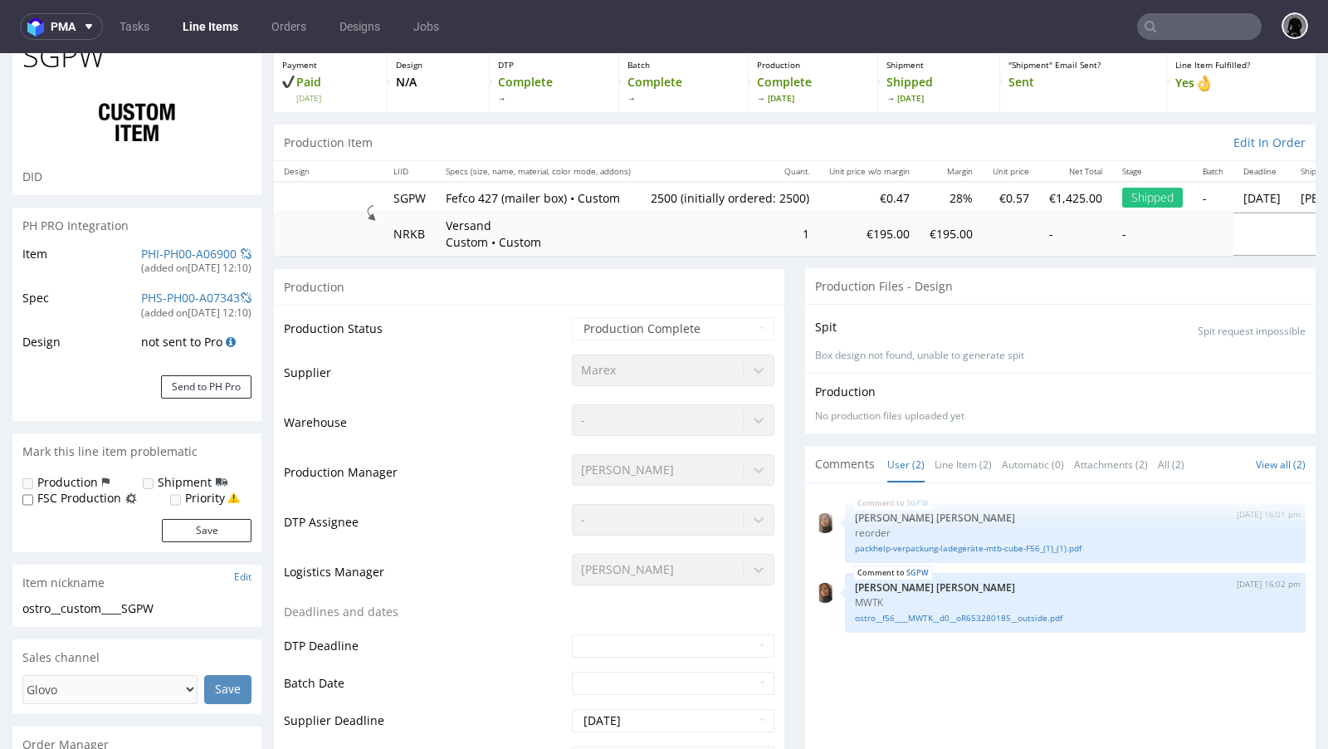
click at [71, 2] on nav "pma Tasks Line Items Orders Designs Jobs" at bounding box center [664, 26] width 1328 height 53
click at [71, 18] on button "pma" at bounding box center [61, 26] width 83 height 27
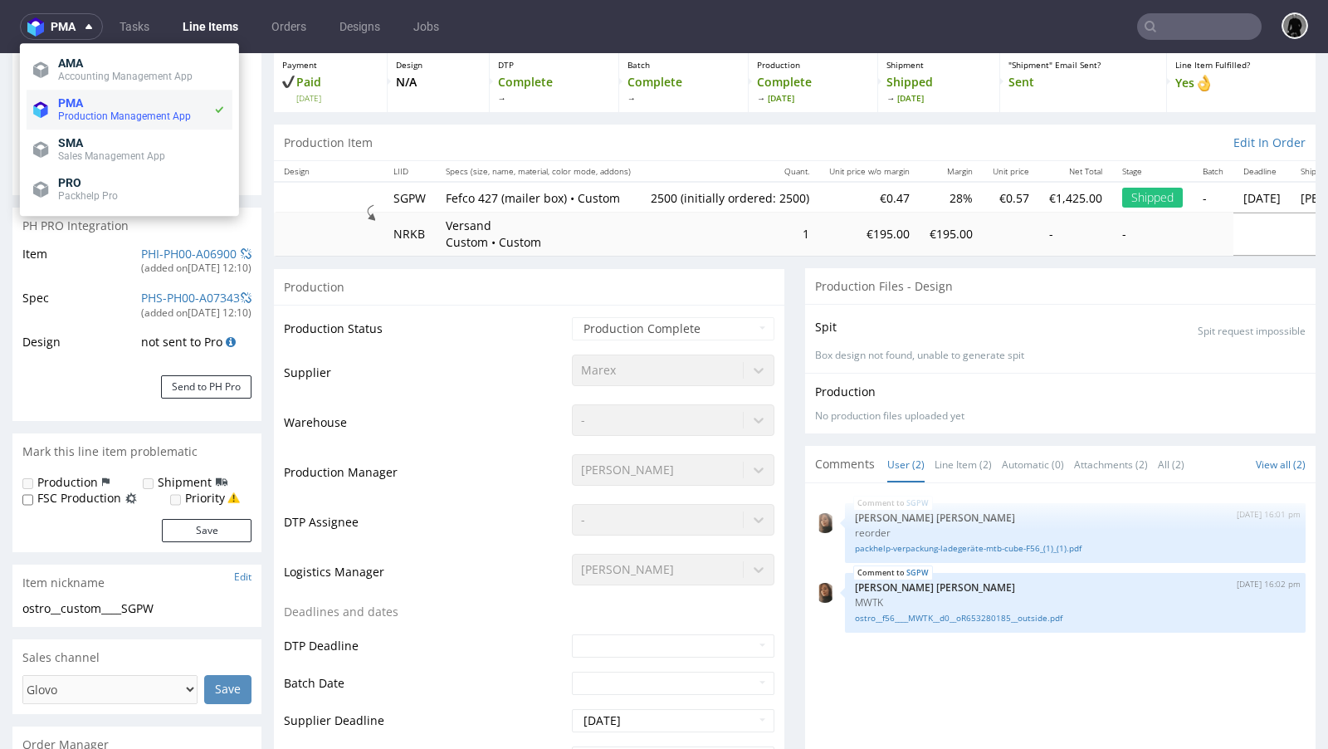
click at [79, 129] on li "PMA Production Management App" at bounding box center [130, 110] width 206 height 40
click at [79, 131] on li "SMA Sales Management App" at bounding box center [130, 149] width 206 height 40
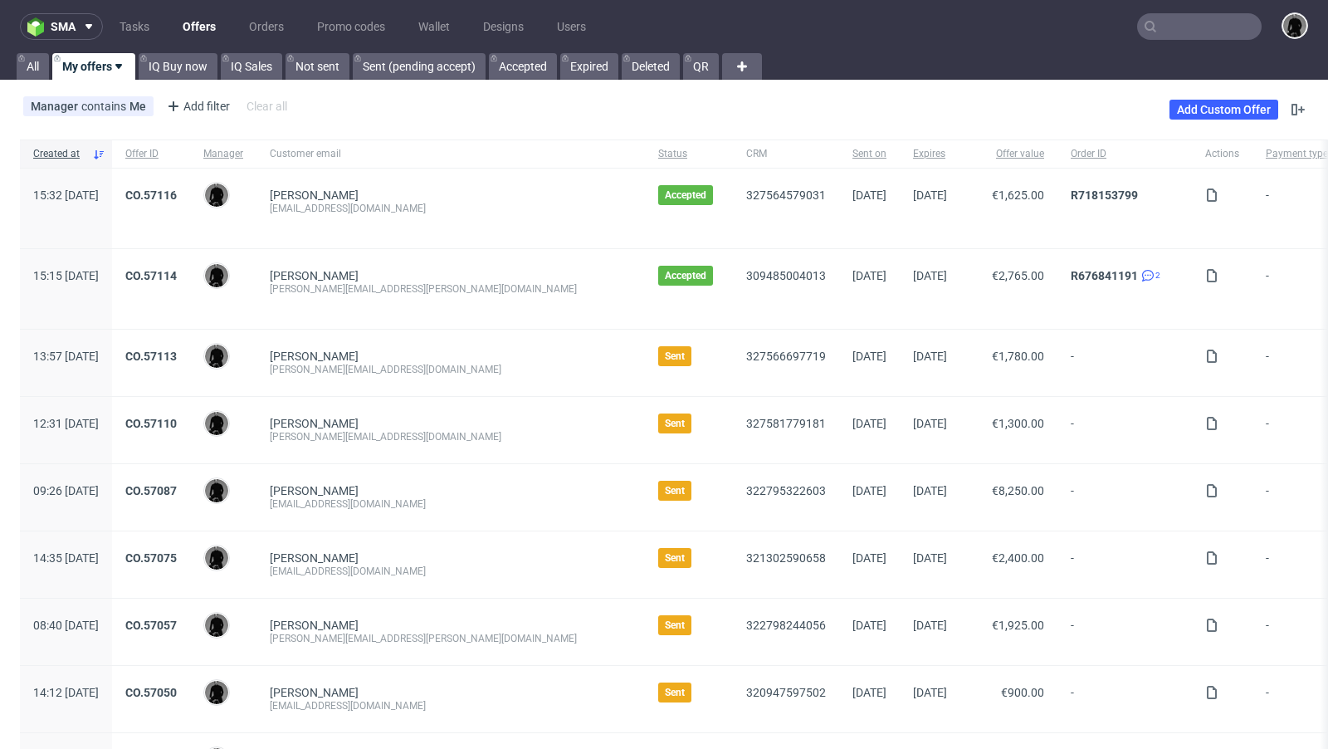
click at [212, 30] on link "Offers" at bounding box center [199, 26] width 53 height 27
click at [1174, 37] on input "text" at bounding box center [1199, 26] width 124 height 27
paste input "s.luber@hefa-online.com"
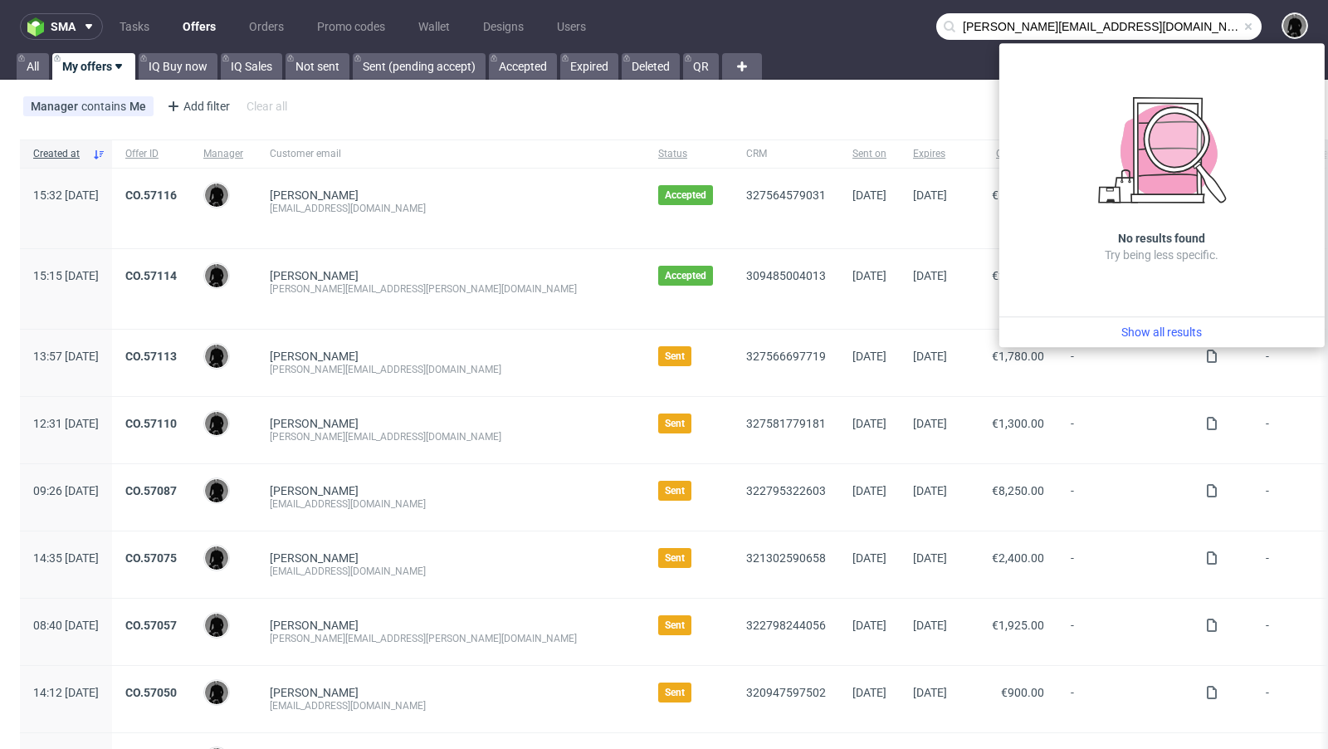
drag, startPoint x: 984, startPoint y: 27, endPoint x: 885, endPoint y: 24, distance: 99.6
click at [885, 24] on nav "sma Tasks Offers Orders Promo codes Wallet Designs Users s.luber@hefa-online.com" at bounding box center [664, 26] width 1328 height 53
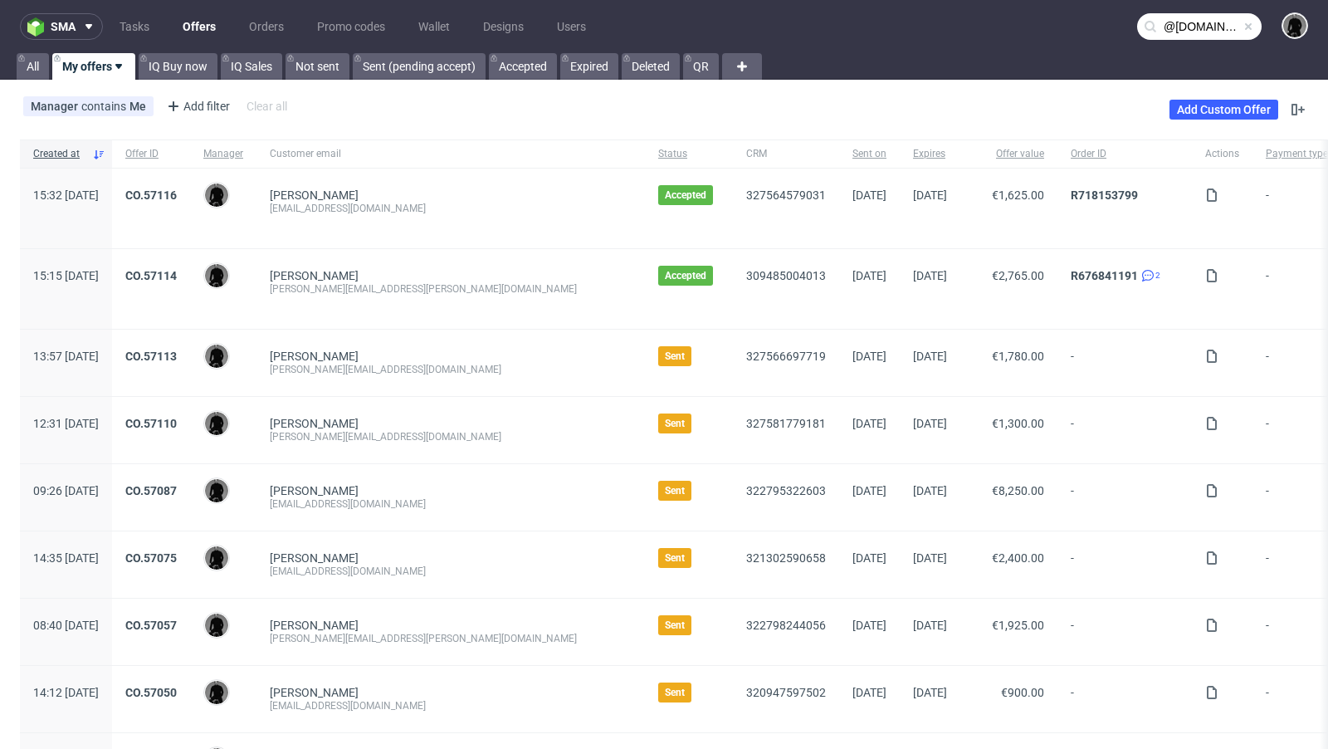
type input "@hefa-online.com"
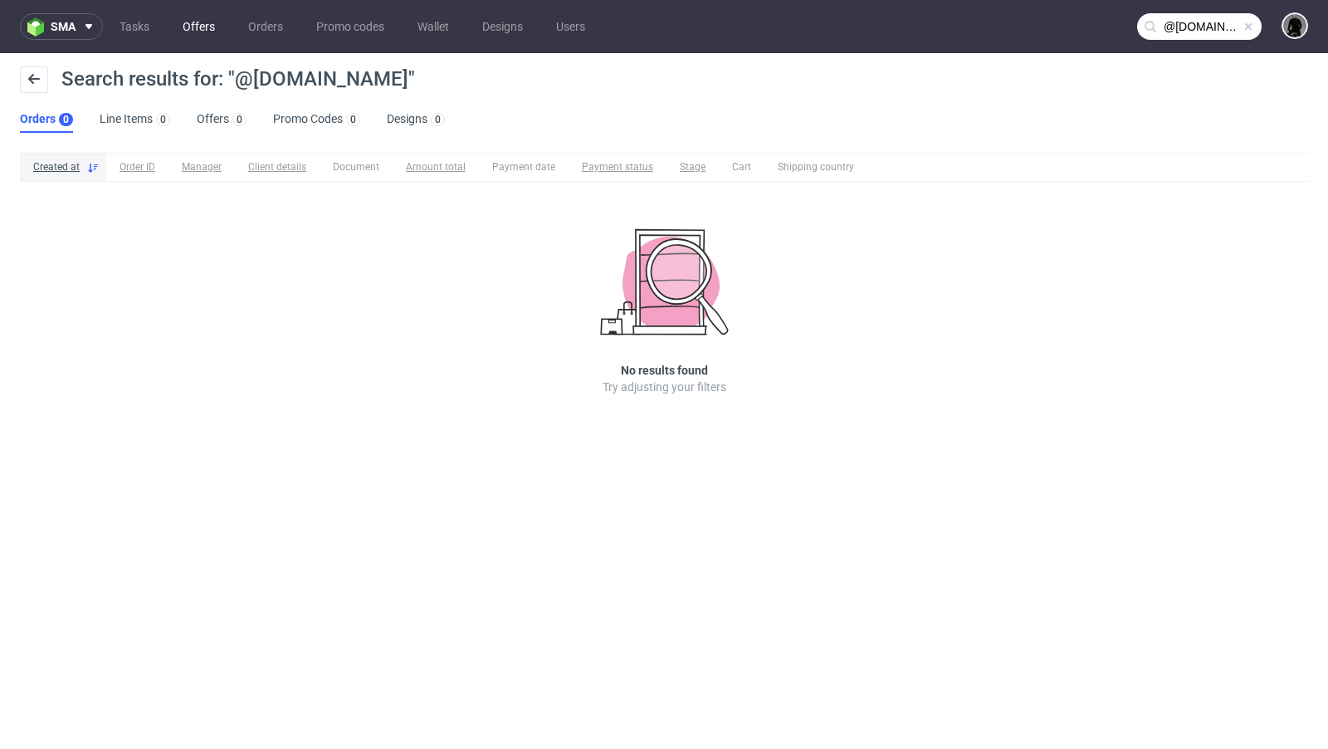
click at [212, 20] on link "Offers" at bounding box center [199, 26] width 52 height 27
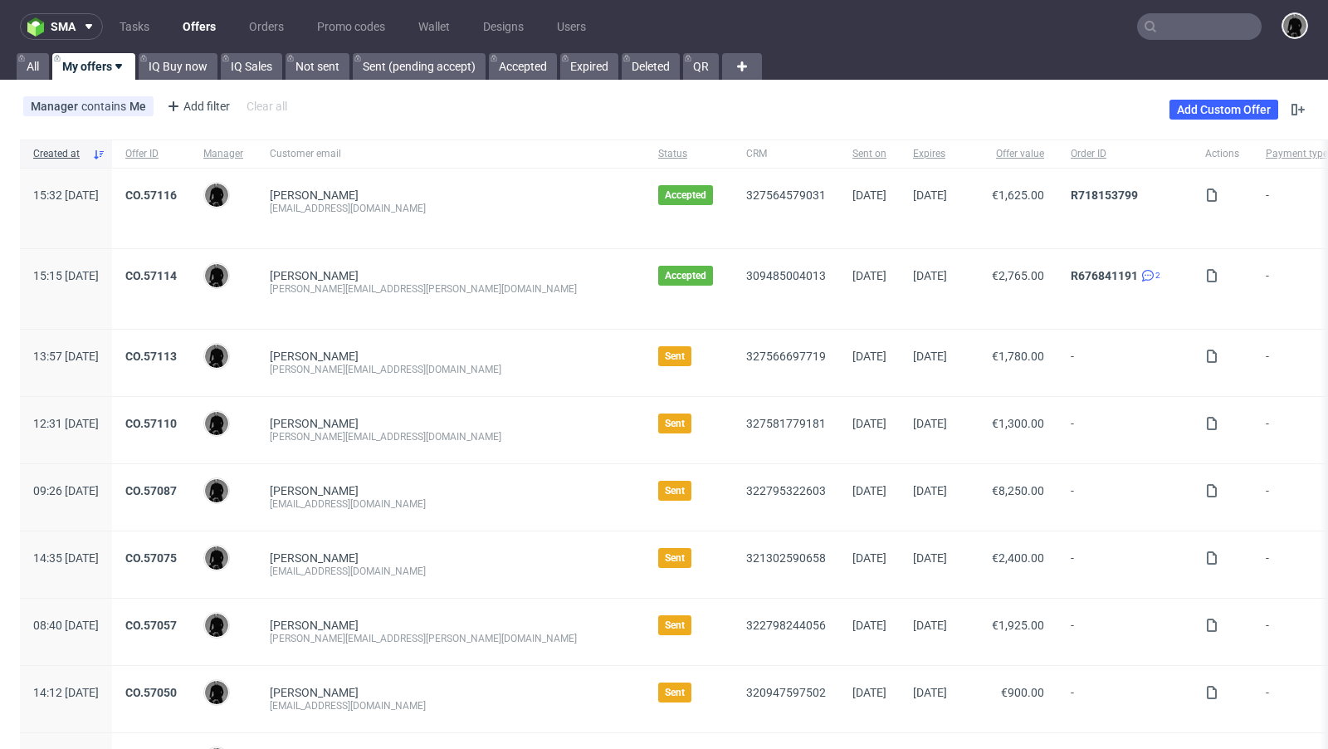
click at [639, 105] on div "Manager contains Me Add filter Hide filters Clear all Add Custom Offer" at bounding box center [664, 109] width 1328 height 46
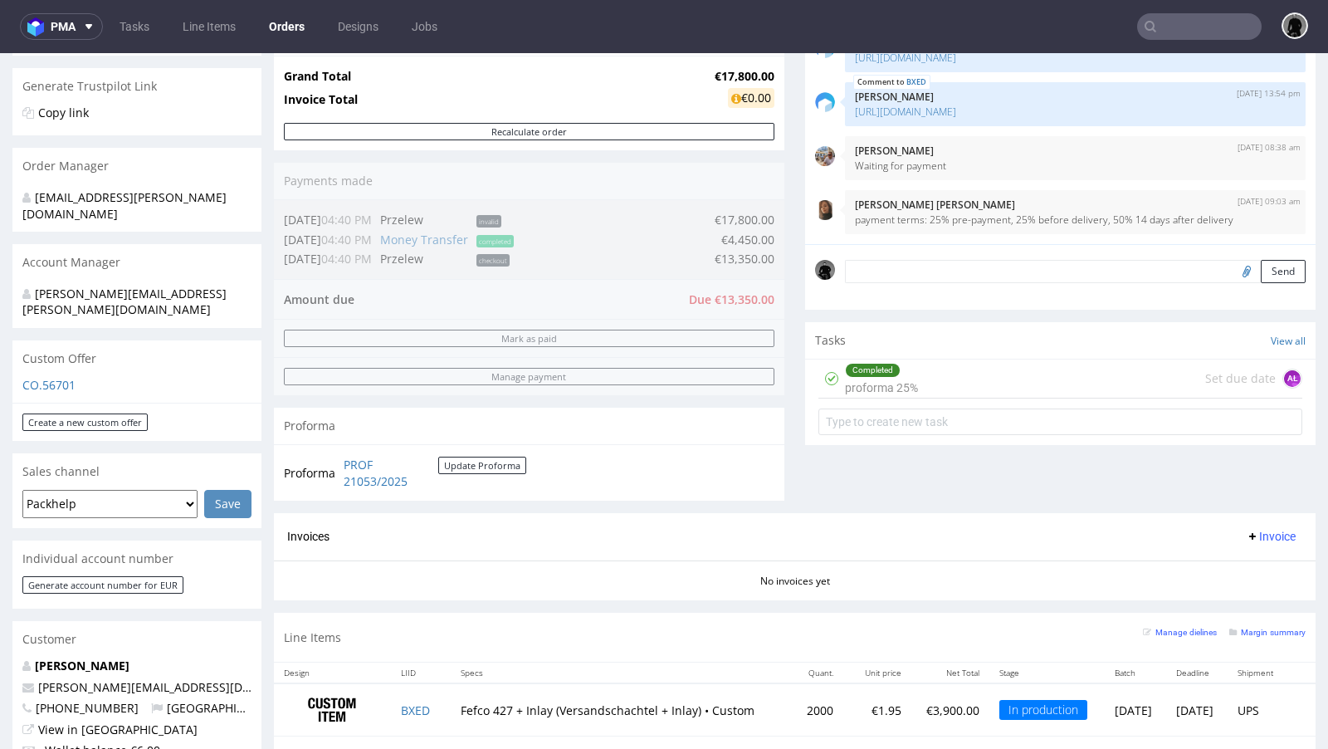
scroll to position [326, 0]
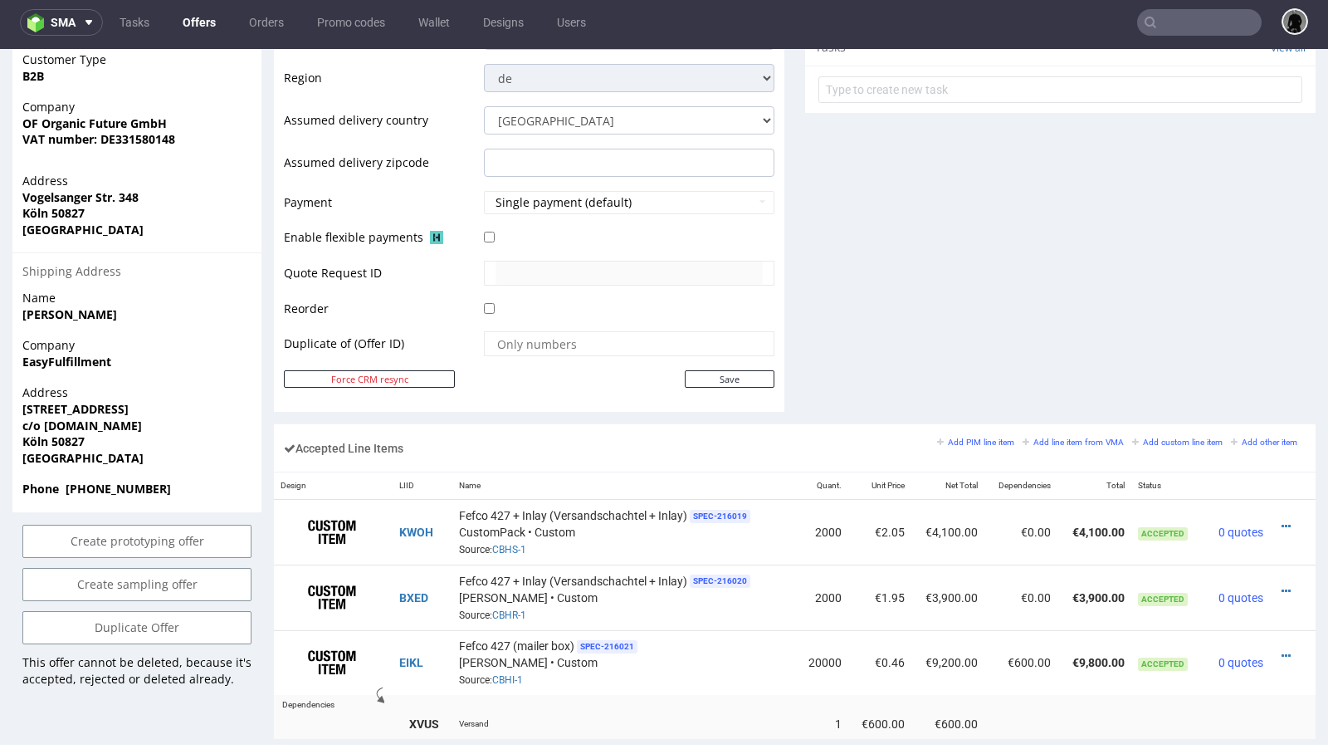
scroll to position [724, 0]
